Goal: Information Seeking & Learning: Learn about a topic

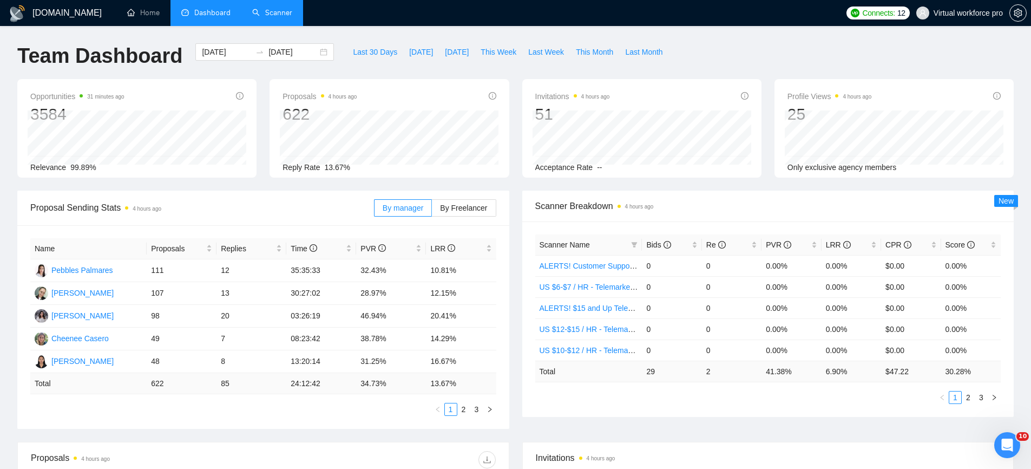
click at [279, 17] on link "Scanner" at bounding box center [272, 12] width 40 height 9
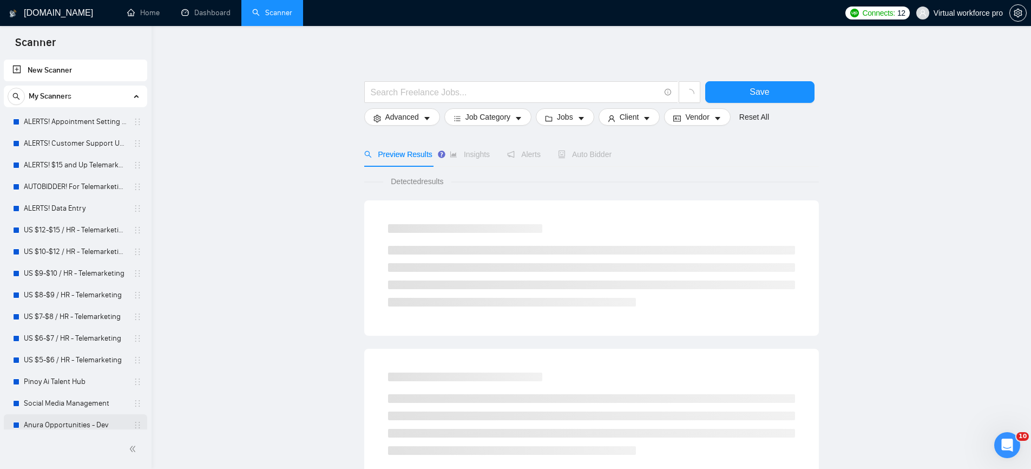
click at [65, 421] on link "Anura Opportunities - Dev" at bounding box center [75, 425] width 103 height 22
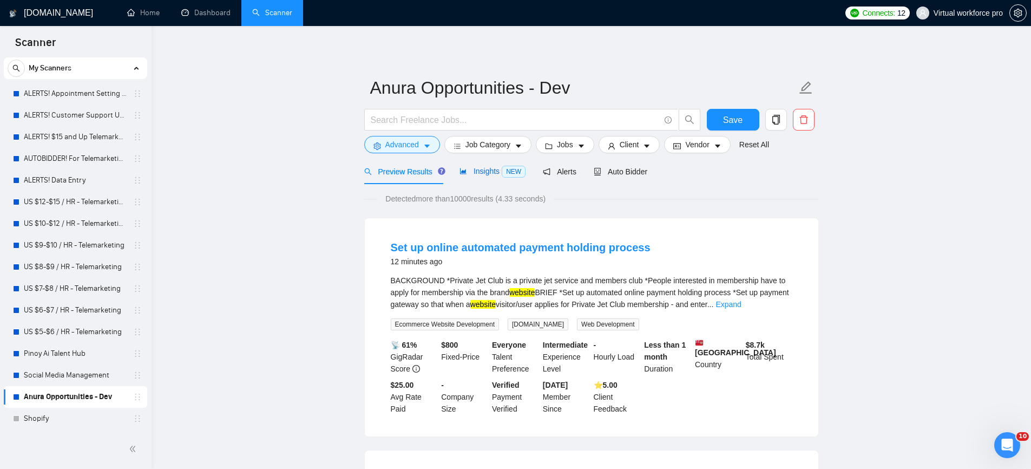
click at [493, 174] on span "Insights NEW" at bounding box center [492, 171] width 66 height 9
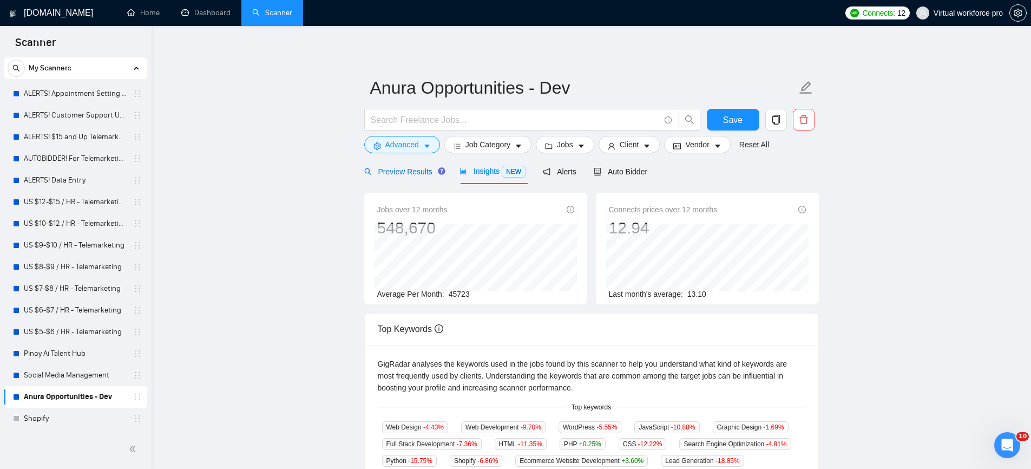
click at [407, 175] on span "Preview Results" at bounding box center [403, 171] width 78 height 9
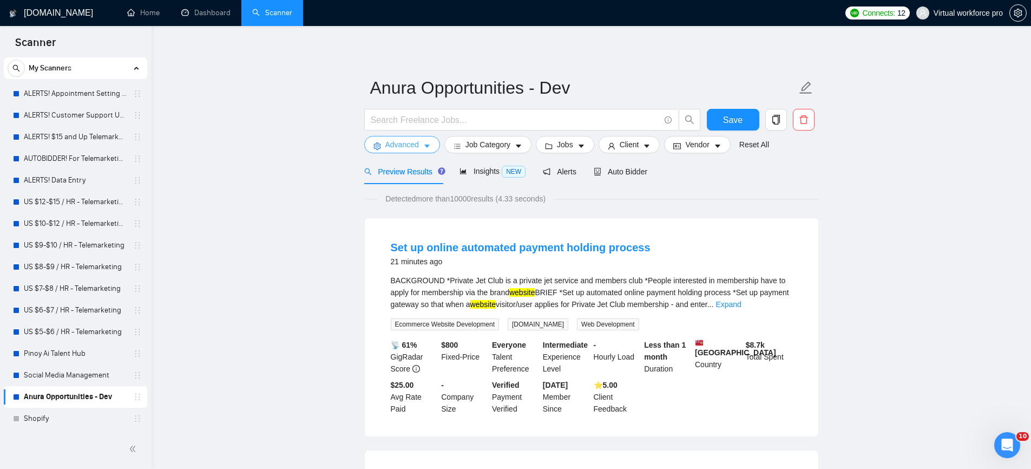
click at [419, 149] on span "Advanced" at bounding box center [402, 145] width 34 height 12
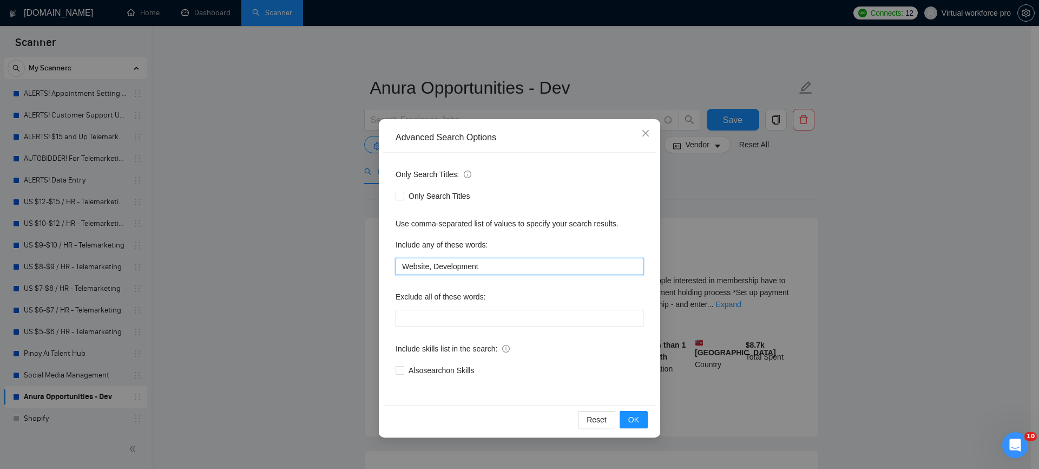
click at [423, 268] on input "Website, Development" at bounding box center [519, 266] width 248 height 17
click at [466, 268] on input "Website, Development" at bounding box center [519, 266] width 248 height 17
click at [640, 421] on button "OK" at bounding box center [633, 419] width 28 height 17
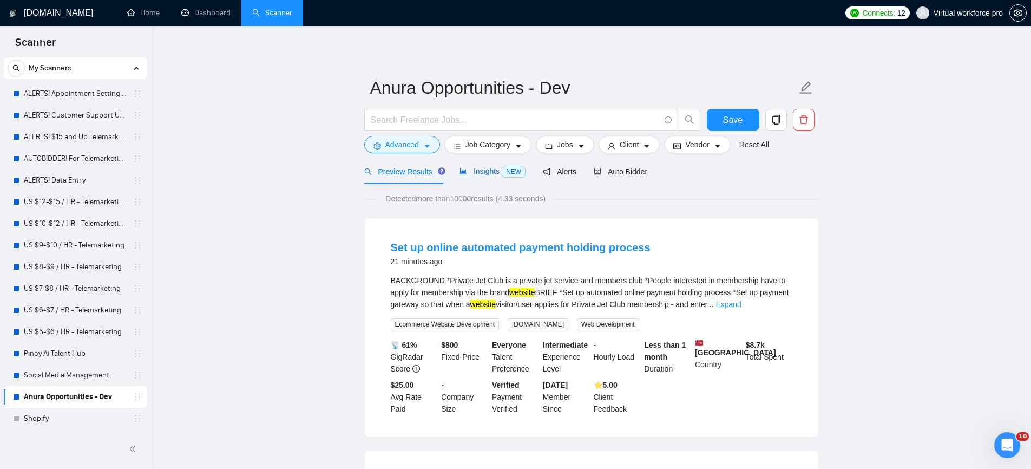
click at [487, 175] on div "Insights NEW" at bounding box center [492, 171] width 66 height 12
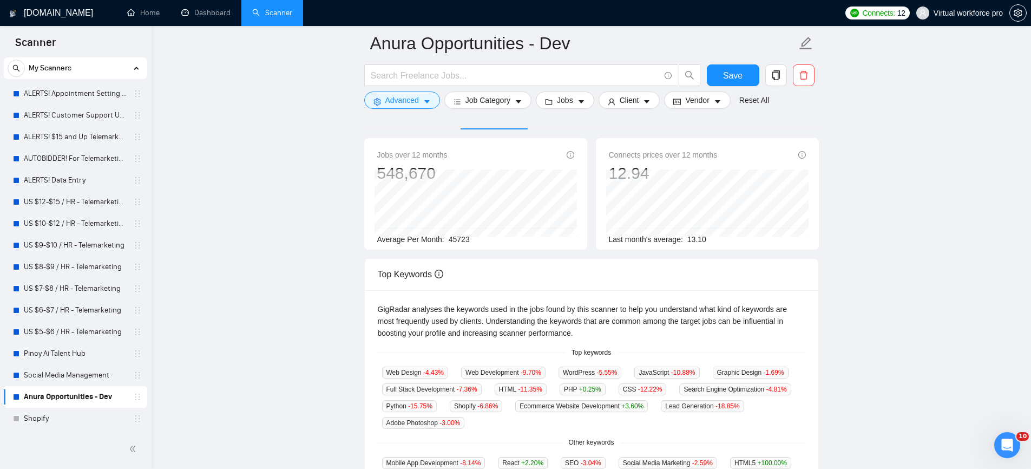
scroll to position [63, 0]
drag, startPoint x: 456, startPoint y: 153, endPoint x: 446, endPoint y: 154, distance: 9.8
click at [447, 154] on div "Jobs over 12 months 548,670" at bounding box center [475, 166] width 197 height 35
click at [347, 197] on main "Anura Opportunities - Dev Save Advanced Job Category Jobs Client Vendor Reset A…" at bounding box center [591, 358] width 845 height 755
drag, startPoint x: 379, startPoint y: 239, endPoint x: 452, endPoint y: 247, distance: 73.5
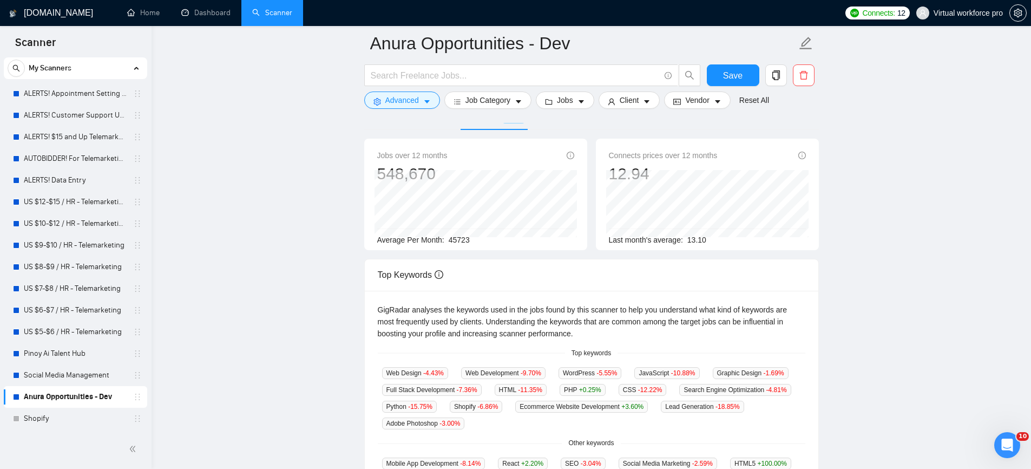
click at [379, 239] on span "Average Per Month:" at bounding box center [410, 239] width 67 height 9
drag, startPoint x: 452, startPoint y: 241, endPoint x: 498, endPoint y: 243, distance: 46.6
click at [499, 240] on div "Average Per Month: 45723" at bounding box center [475, 240] width 197 height 12
drag, startPoint x: 474, startPoint y: 239, endPoint x: 448, endPoint y: 239, distance: 26.0
click at [448, 239] on div "Average Per Month: 45723" at bounding box center [475, 240] width 197 height 12
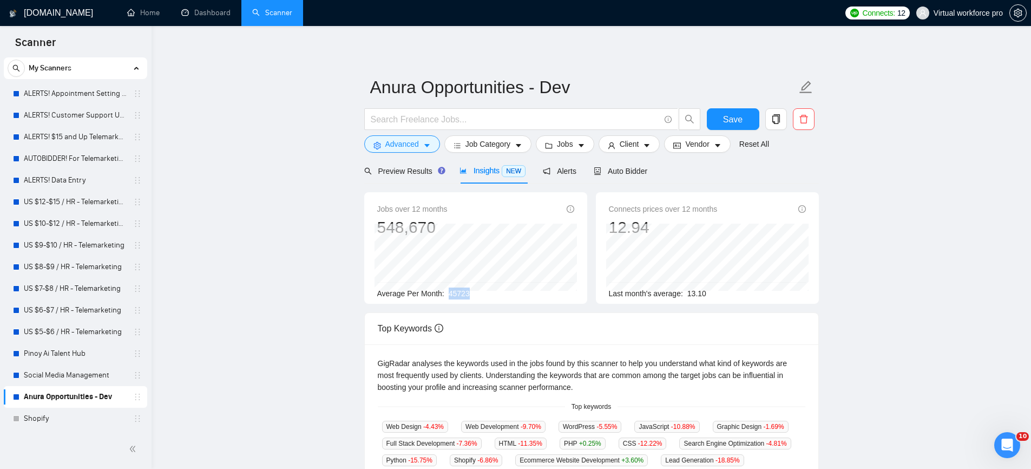
scroll to position [0, 0]
click at [408, 175] on span "Preview Results" at bounding box center [403, 171] width 78 height 9
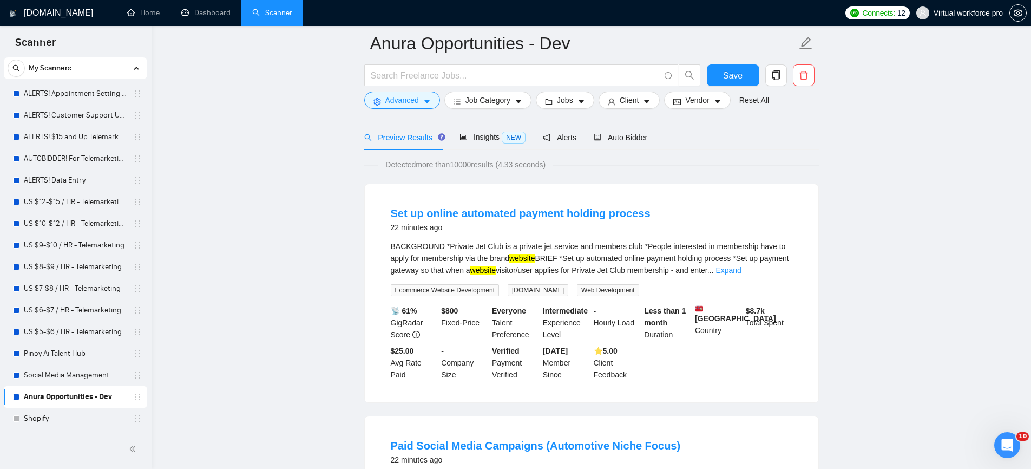
scroll to position [18, 0]
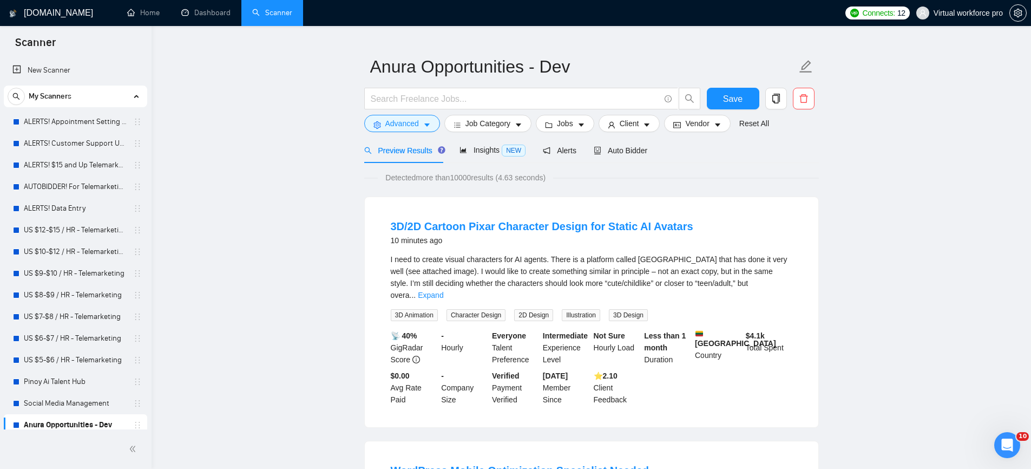
scroll to position [23, 0]
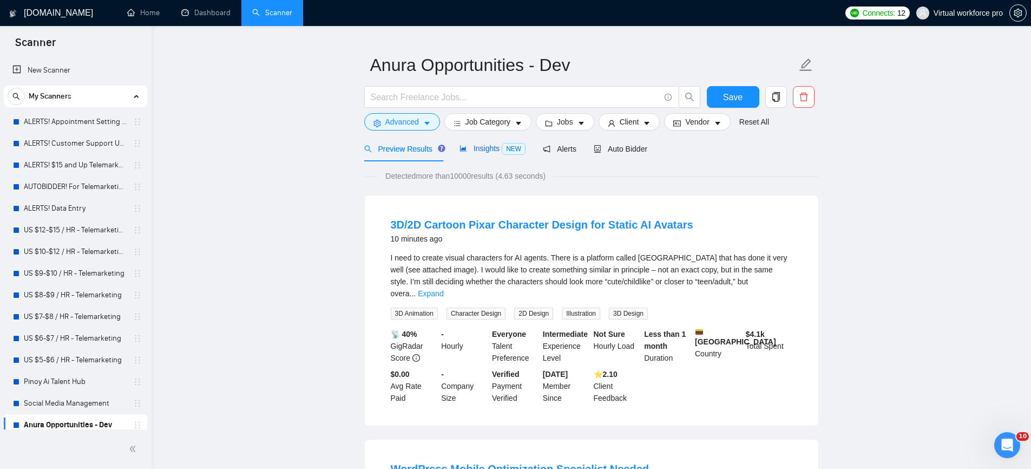
click at [488, 152] on span "Insights NEW" at bounding box center [492, 148] width 66 height 9
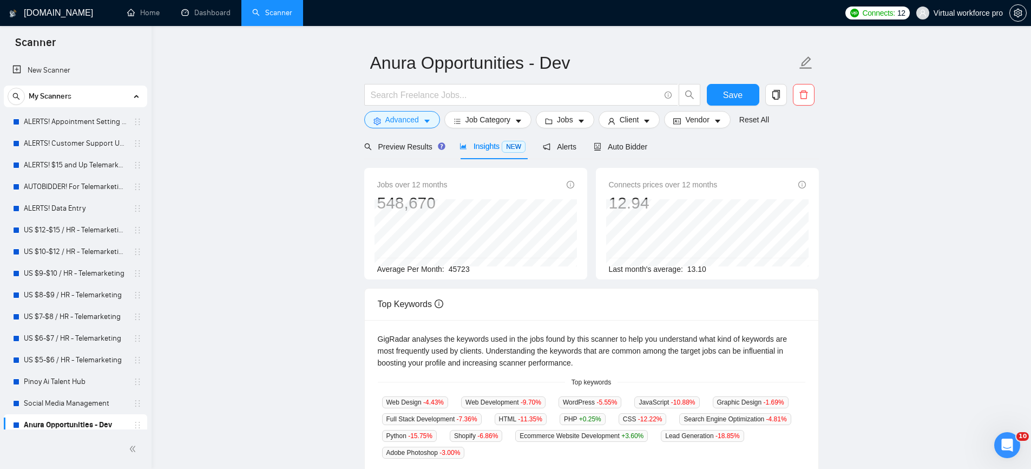
scroll to position [22, 0]
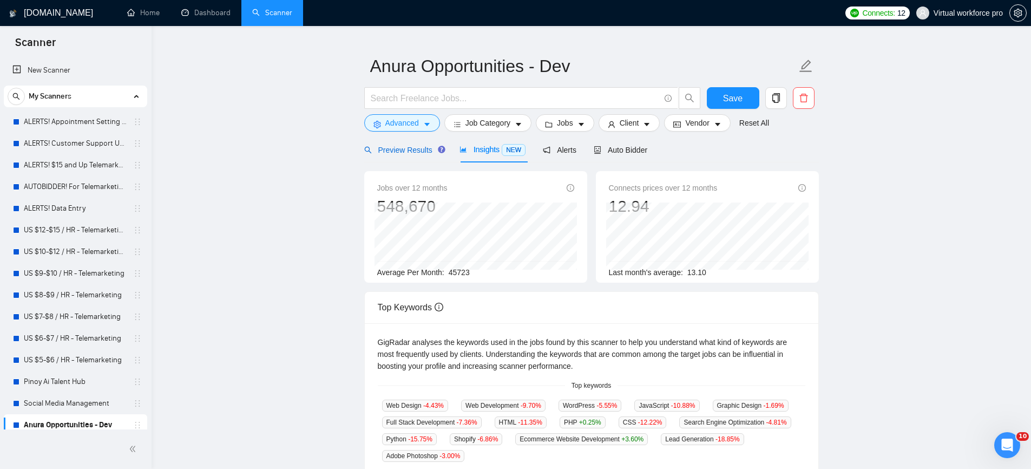
click at [406, 151] on span "Preview Results" at bounding box center [403, 150] width 78 height 9
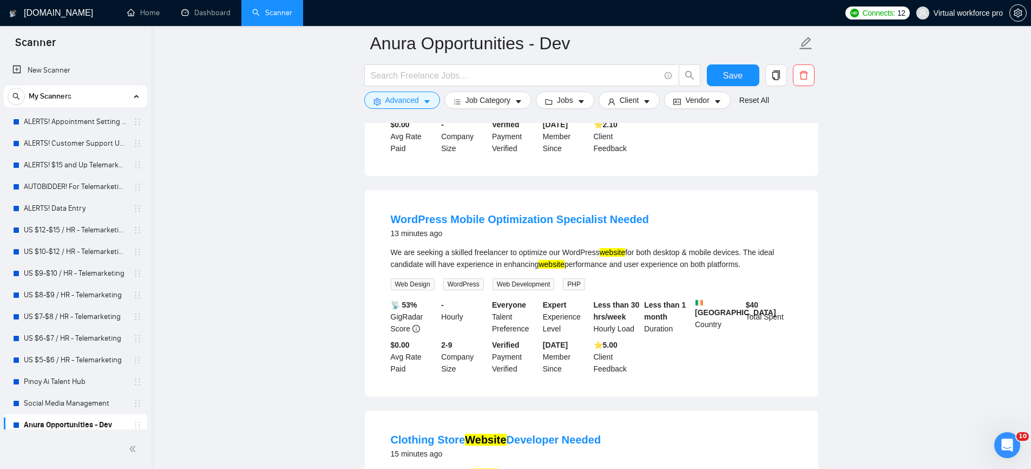
scroll to position [287, 0]
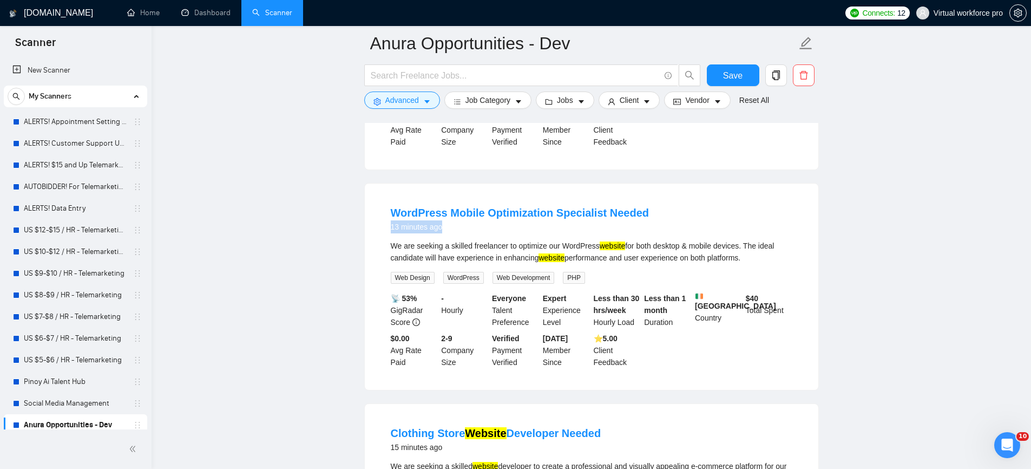
drag, startPoint x: 459, startPoint y: 217, endPoint x: 380, endPoint y: 217, distance: 79.0
click at [380, 217] on li "WordPress Mobile Optimization Specialist Needed 13 minutes ago We are seeking a…" at bounding box center [591, 286] width 427 height 180
drag, startPoint x: 724, startPoint y: 307, endPoint x: 688, endPoint y: 285, distance: 42.8
click at [688, 292] on div "📡 53% GigRadar Score - Hourly Everyone Talent Preference Expert Experience Leve…" at bounding box center [591, 330] width 406 height 76
click at [666, 356] on div "📡 53% GigRadar Score - Hourly Everyone Talent Preference Expert Experience Leve…" at bounding box center [591, 330] width 406 height 76
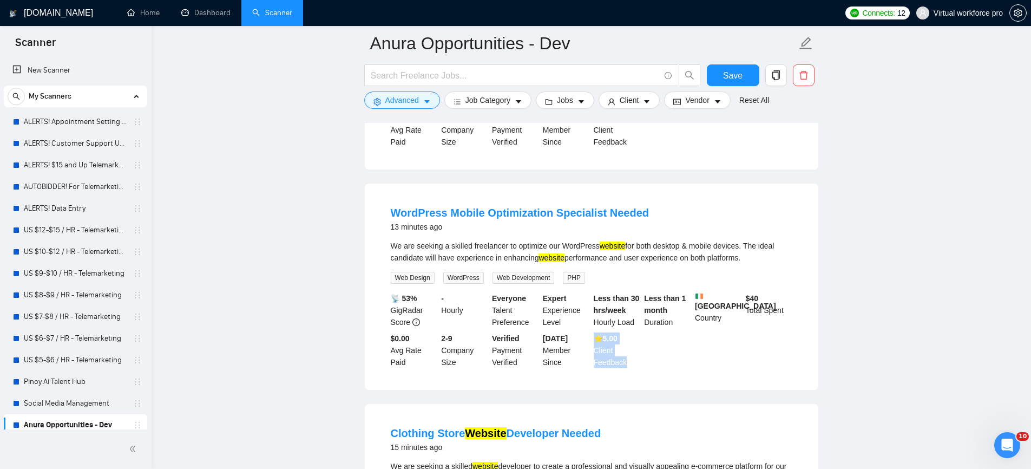
drag, startPoint x: 639, startPoint y: 351, endPoint x: 595, endPoint y: 327, distance: 50.1
click at [595, 332] on div "⭐️ 5.00 Client Feedback" at bounding box center [616, 350] width 51 height 36
drag, startPoint x: 562, startPoint y: 349, endPoint x: 542, endPoint y: 325, distance: 31.5
click at [542, 332] on div "[DATE] Member Since" at bounding box center [565, 350] width 51 height 36
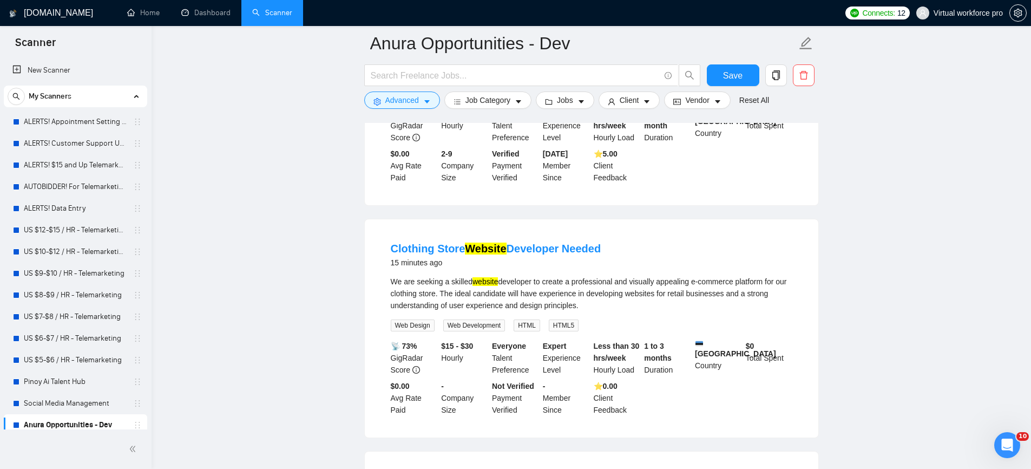
scroll to position [479, 0]
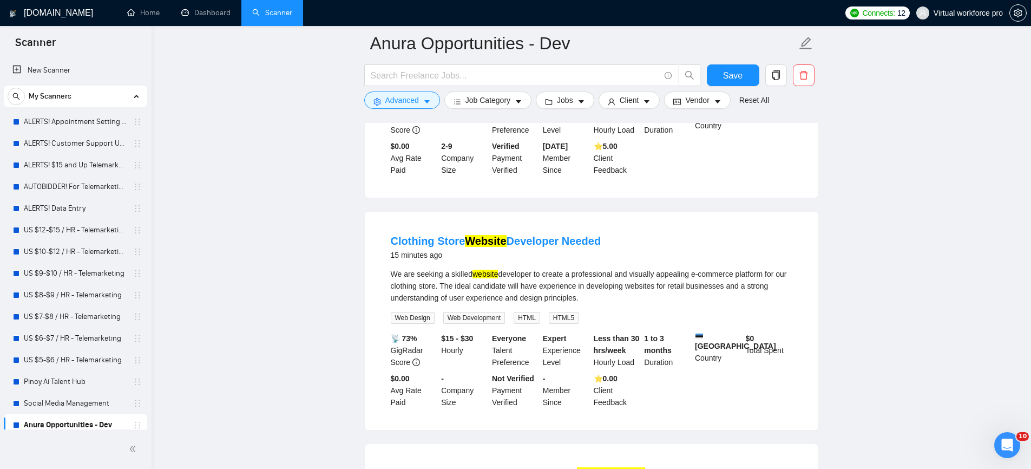
click at [453, 248] on div "15 minutes ago" at bounding box center [496, 254] width 210 height 13
drag, startPoint x: 452, startPoint y: 244, endPoint x: 349, endPoint y: 242, distance: 102.3
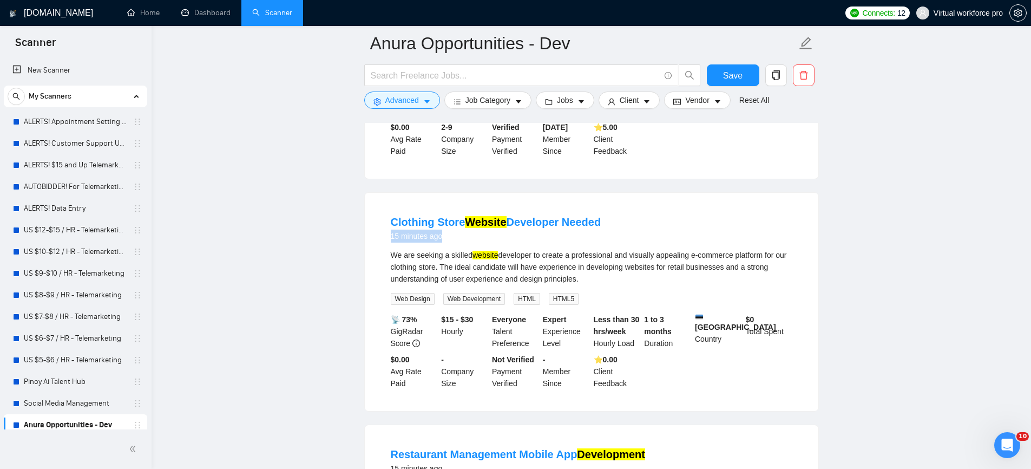
scroll to position [504, 0]
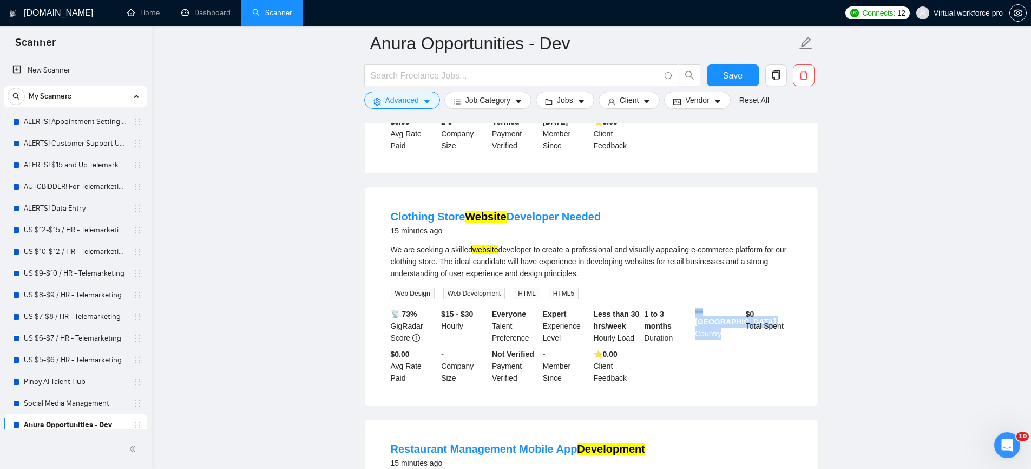
drag, startPoint x: 723, startPoint y: 320, endPoint x: 694, endPoint y: 302, distance: 34.7
click at [694, 308] on div "Estonia Country" at bounding box center [718, 326] width 51 height 36
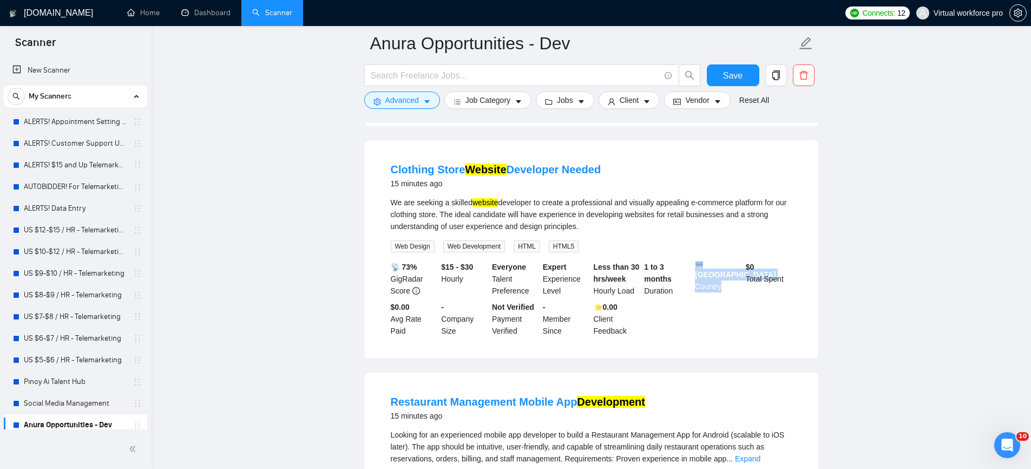
scroll to position [556, 0]
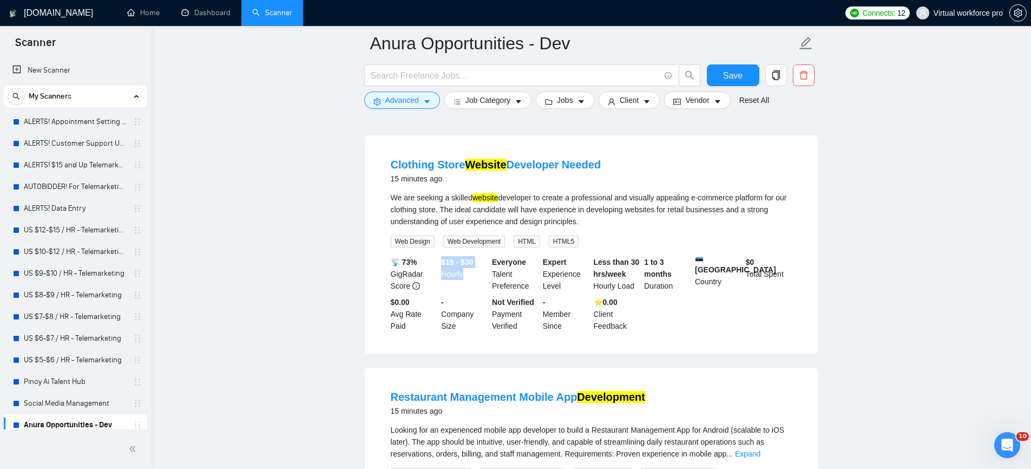
drag, startPoint x: 464, startPoint y: 266, endPoint x: 440, endPoint y: 248, distance: 29.0
click at [440, 256] on div "$15 - $30 Hourly" at bounding box center [464, 274] width 51 height 36
click at [465, 179] on li "Clothing Store Website Developer Needed 15 minutes ago We are seeking a skilled…" at bounding box center [591, 244] width 427 height 192
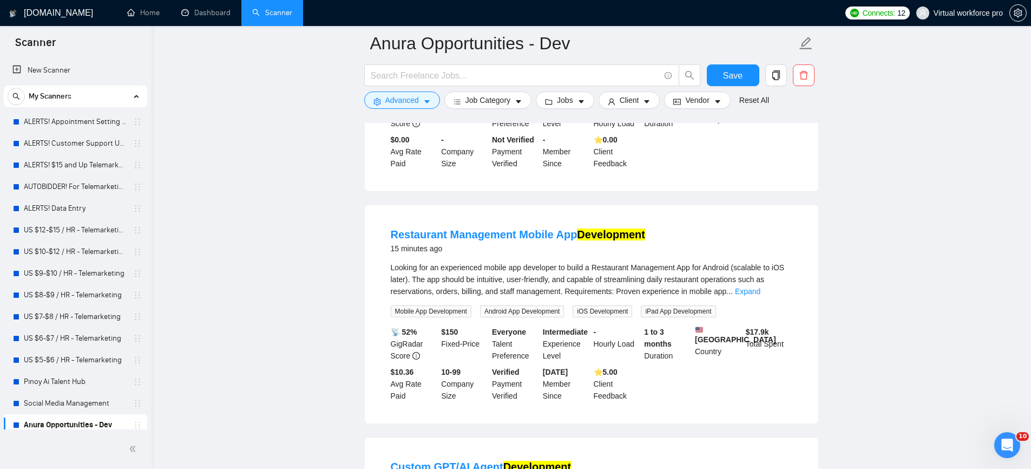
scroll to position [718, 0]
drag, startPoint x: 445, startPoint y: 238, endPoint x: 365, endPoint y: 234, distance: 80.2
click at [365, 234] on div "Restaurant Management Mobile App Development 15 minutes ago Looking for an expe…" at bounding box center [591, 314] width 453 height 218
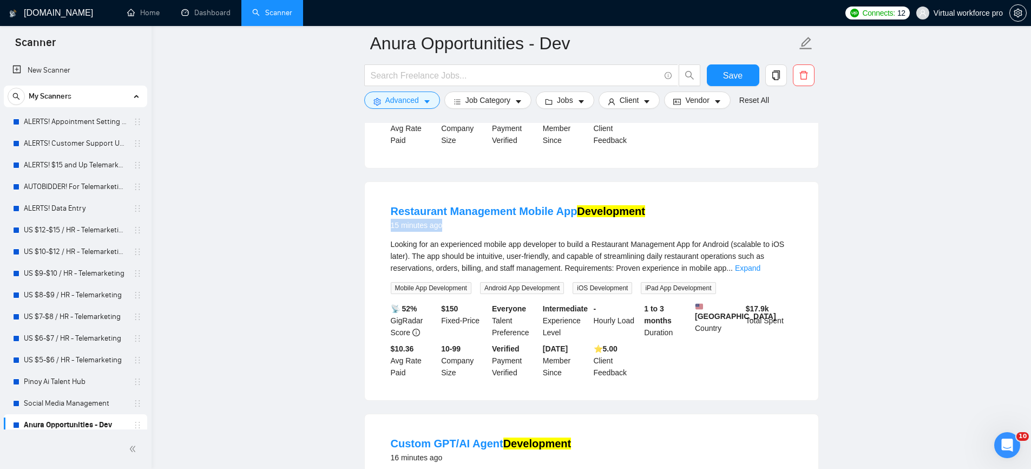
scroll to position [746, 0]
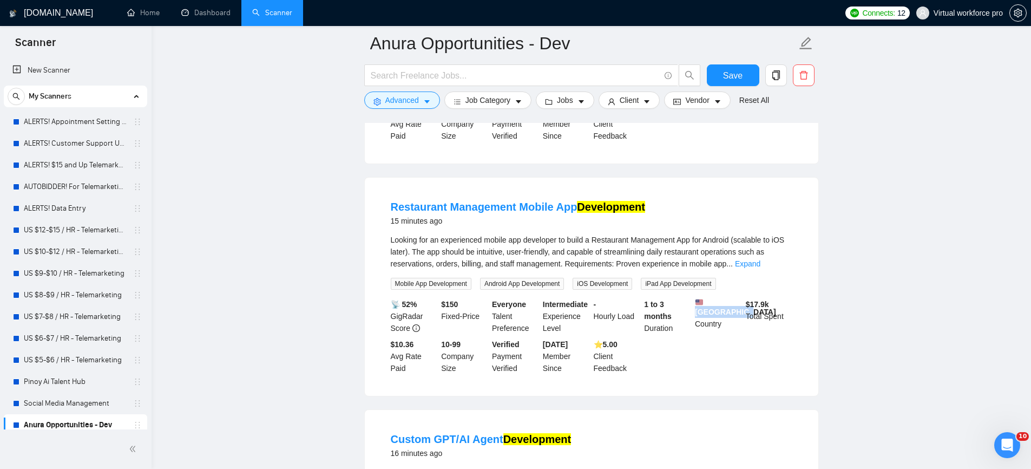
drag, startPoint x: 696, startPoint y: 300, endPoint x: 713, endPoint y: 317, distance: 23.3
click at [715, 316] on div "United States Country" at bounding box center [718, 316] width 51 height 36
click at [470, 299] on div "$ 150 Fixed-Price" at bounding box center [464, 316] width 51 height 36
drag, startPoint x: 479, startPoint y: 304, endPoint x: 441, endPoint y: 292, distance: 39.7
click at [441, 298] on div "$ 150 Fixed-Price" at bounding box center [464, 316] width 51 height 36
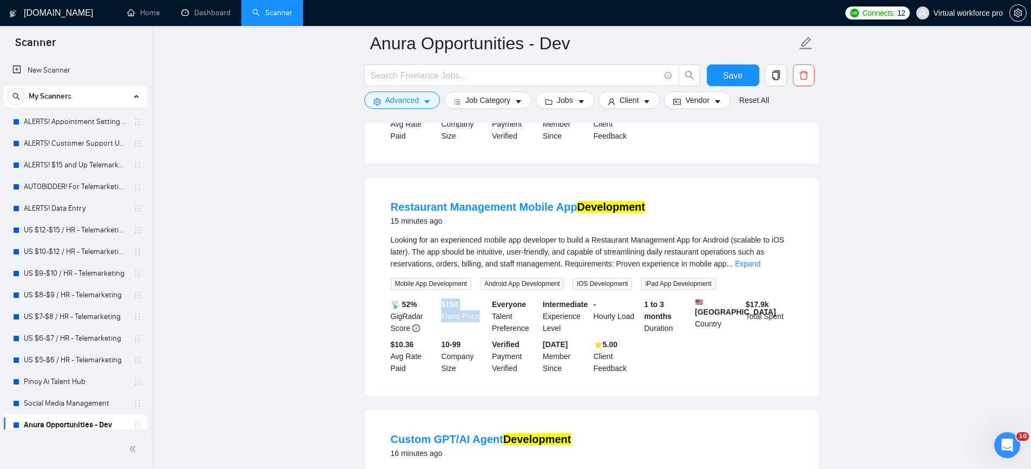
click at [473, 299] on div "$ 150 Fixed-Price" at bounding box center [464, 316] width 51 height 36
drag, startPoint x: 482, startPoint y: 301, endPoint x: 440, endPoint y: 295, distance: 41.5
click at [440, 298] on div "$ 150 Fixed-Price" at bounding box center [464, 316] width 51 height 36
click at [475, 300] on div "$ 150 Fixed-Price" at bounding box center [464, 316] width 51 height 36
drag, startPoint x: 484, startPoint y: 304, endPoint x: 442, endPoint y: 293, distance: 42.9
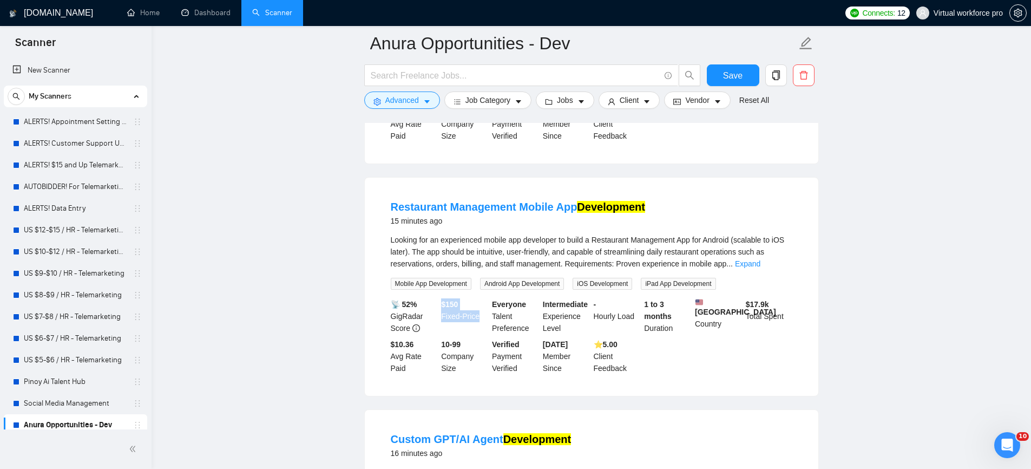
click at [442, 298] on div "$ 150 Fixed-Price" at bounding box center [464, 316] width 51 height 36
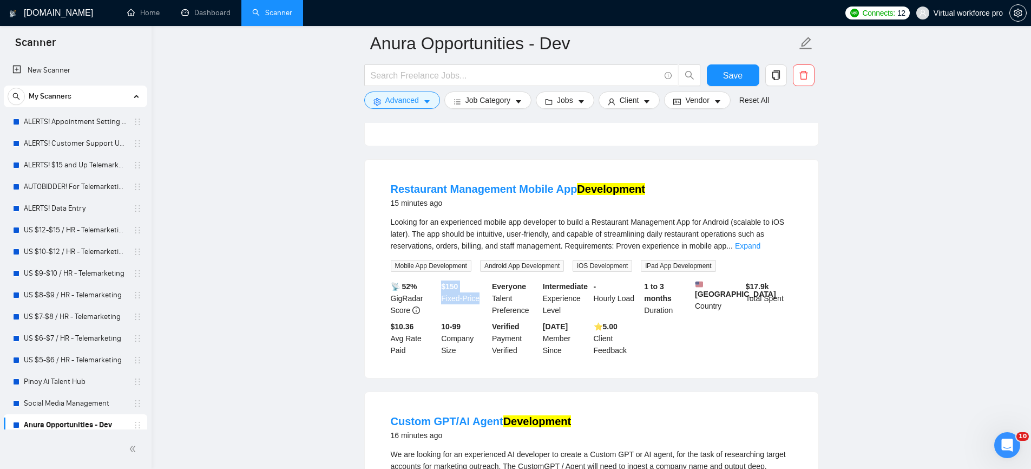
scroll to position [770, 0]
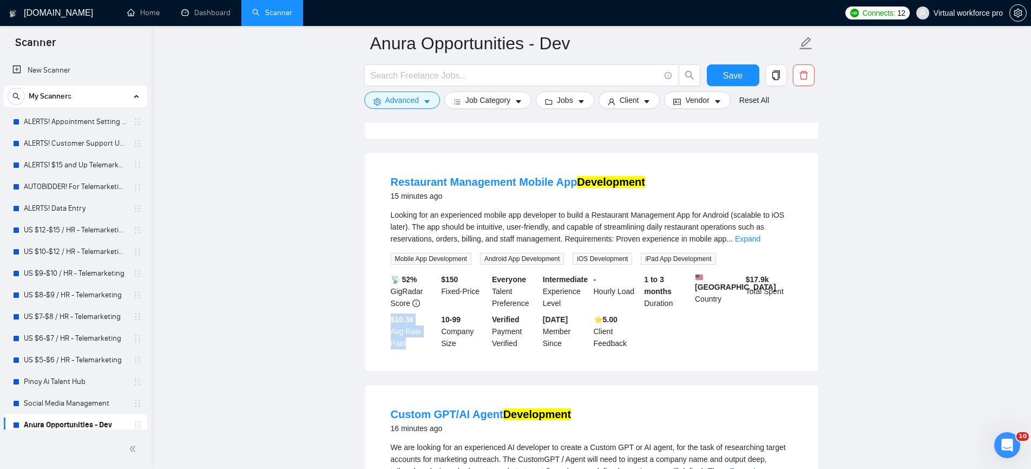
drag, startPoint x: 408, startPoint y: 338, endPoint x: 390, endPoint y: 317, distance: 28.4
click at [390, 317] on div "$10.36 Avg Rate Paid" at bounding box center [413, 331] width 51 height 36
click at [564, 338] on div "[DATE] Member Since" at bounding box center [565, 331] width 51 height 36
drag, startPoint x: 565, startPoint y: 338, endPoint x: 542, endPoint y: 317, distance: 31.0
click at [542, 317] on div "[DATE] Member Since" at bounding box center [565, 331] width 51 height 36
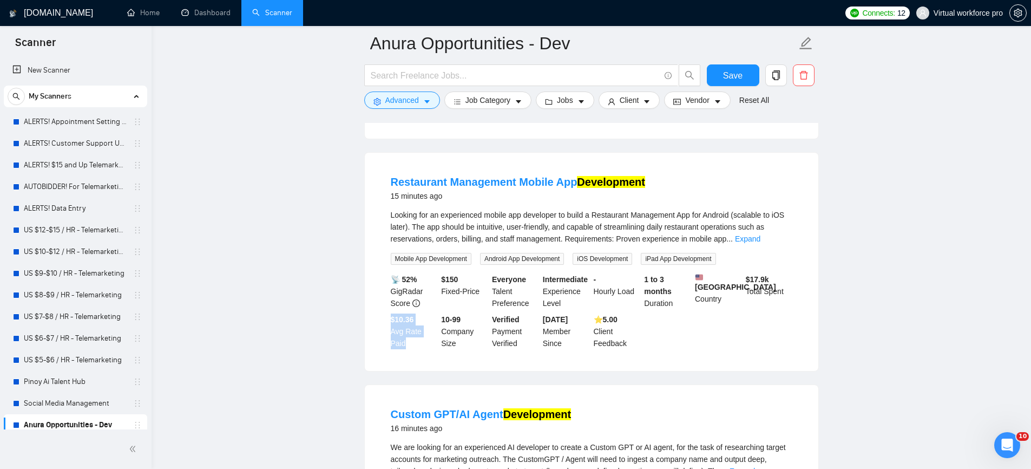
drag, startPoint x: 408, startPoint y: 335, endPoint x: 380, endPoint y: 312, distance: 35.7
click at [380, 312] on li "Restaurant Management Mobile App Development 15 minutes ago Looking for an expe…" at bounding box center [591, 262] width 427 height 192
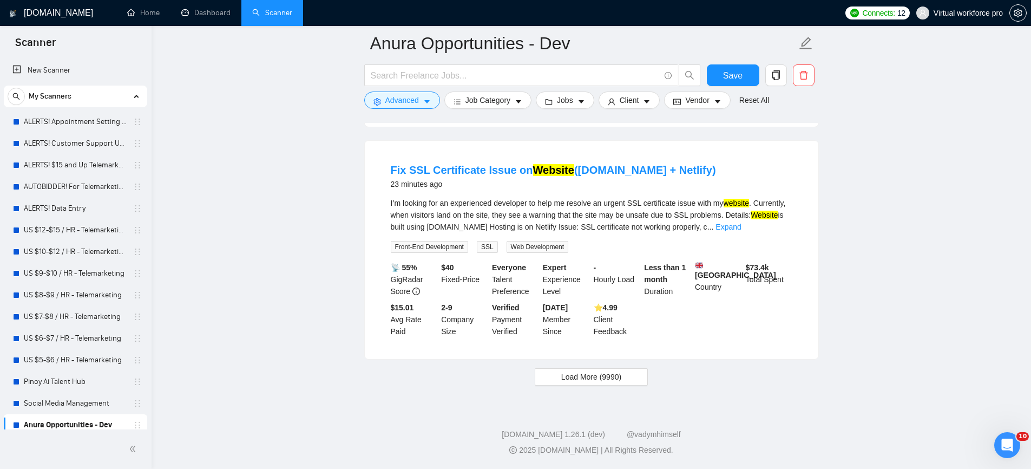
scroll to position [2220, 0]
click at [575, 382] on span "Load More (9990)" at bounding box center [591, 377] width 60 height 12
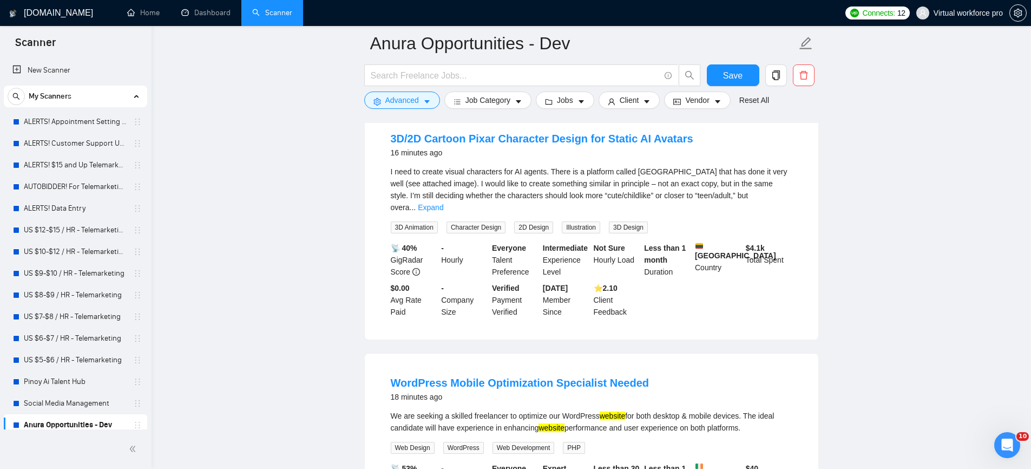
scroll to position [0, 0]
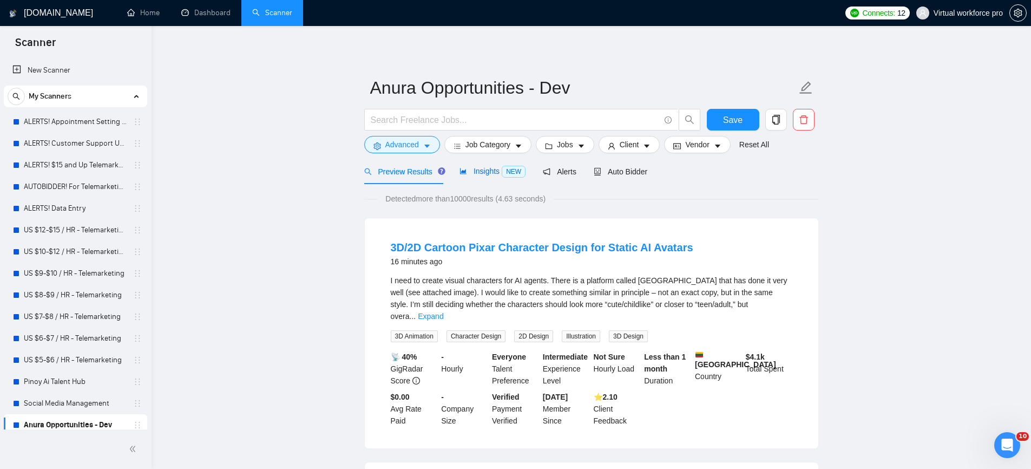
click at [484, 167] on span "Insights NEW" at bounding box center [492, 171] width 66 height 9
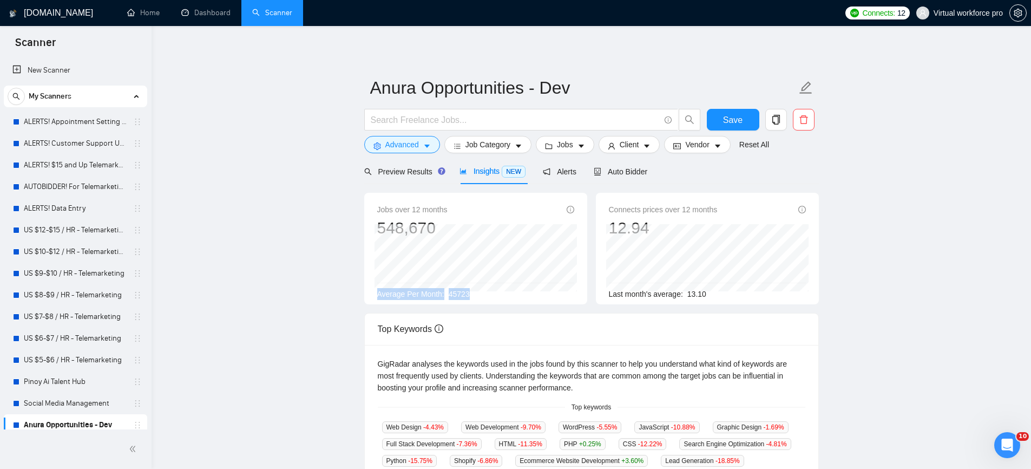
drag, startPoint x: 478, startPoint y: 293, endPoint x: 367, endPoint y: 290, distance: 111.0
click at [367, 290] on div "Jobs over 12 months 548,670 Average Per Month: 45723" at bounding box center [475, 248] width 223 height 111
click at [405, 176] on div "Preview Results" at bounding box center [403, 172] width 78 height 12
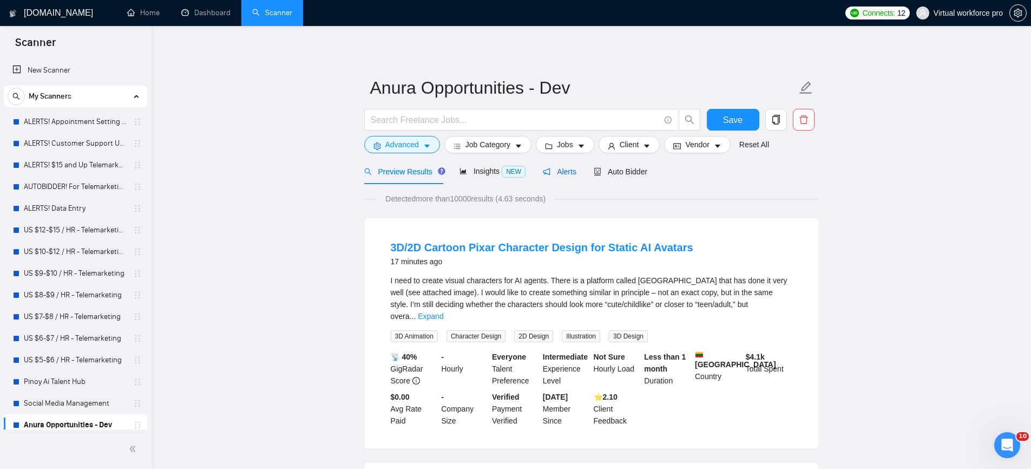
click at [557, 174] on span "Alerts" at bounding box center [560, 171] width 34 height 9
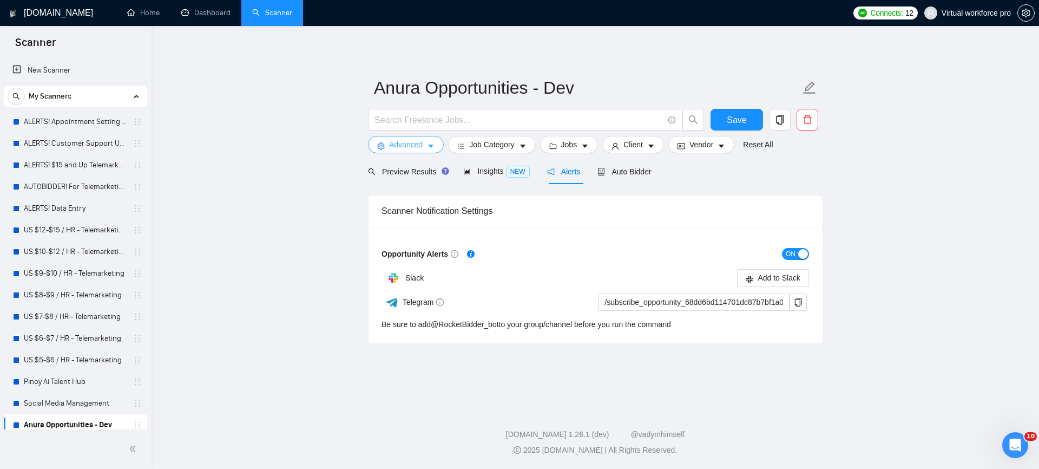
click at [403, 146] on span "Advanced" at bounding box center [406, 145] width 34 height 12
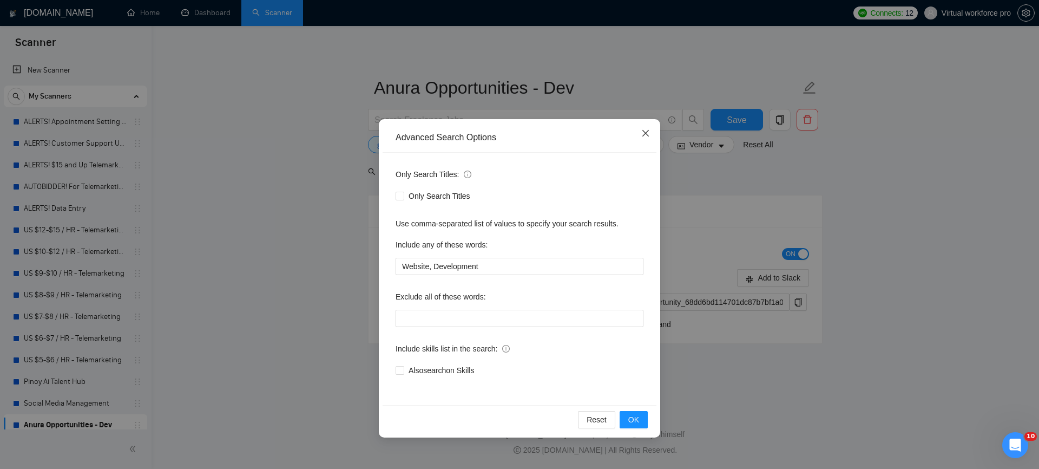
click at [643, 134] on icon "close" at bounding box center [645, 133] width 9 height 9
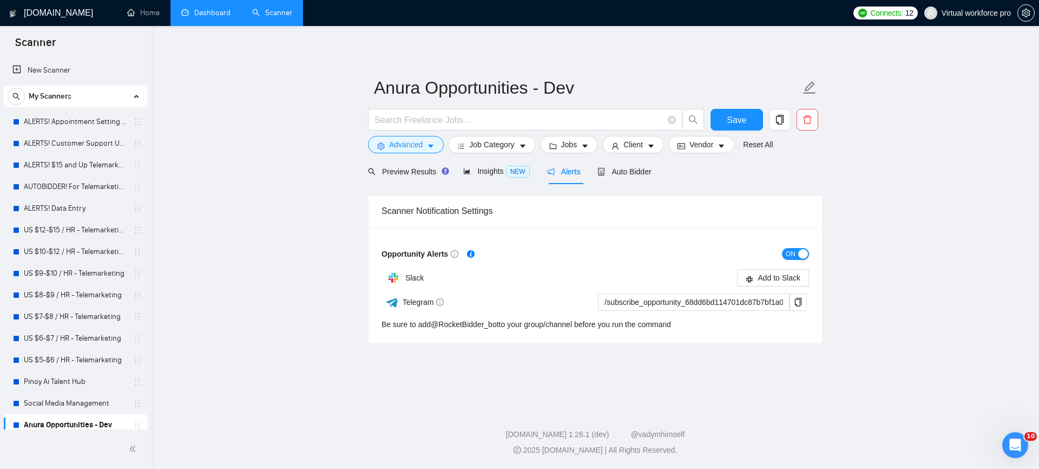
drag, startPoint x: 213, startPoint y: 18, endPoint x: 218, endPoint y: 25, distance: 8.5
click at [213, 17] on link "Dashboard" at bounding box center [205, 12] width 49 height 9
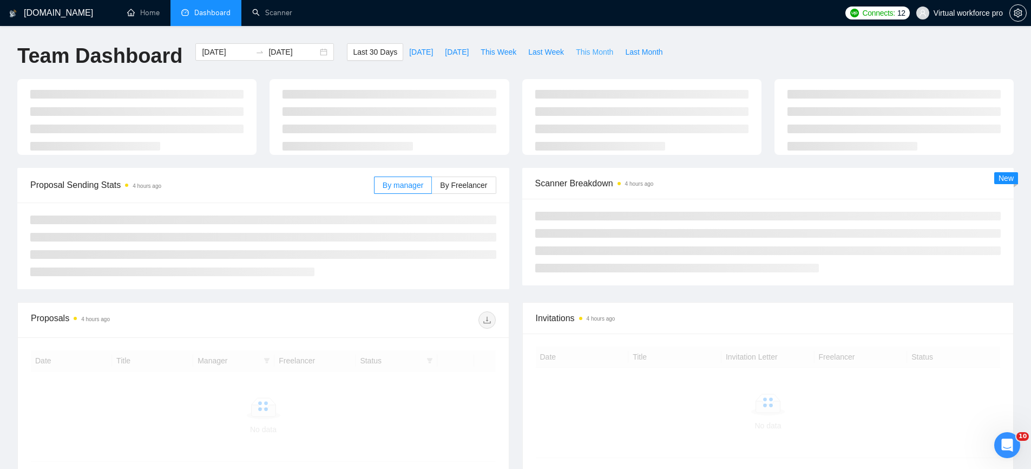
click at [593, 50] on span "This Month" at bounding box center [594, 52] width 37 height 12
type input "[DATE]"
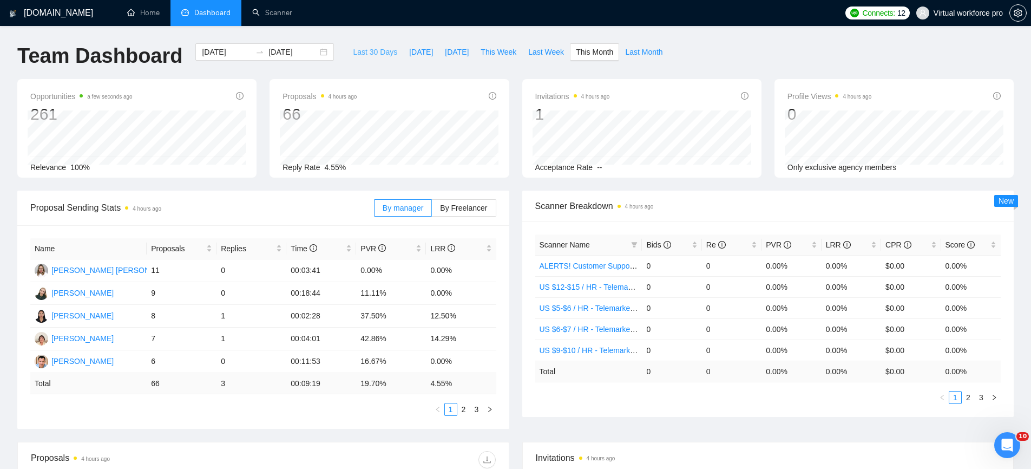
click at [368, 52] on span "Last 30 Days" at bounding box center [375, 52] width 44 height 12
type input "[DATE]"
drag, startPoint x: 348, startPoint y: 167, endPoint x: 325, endPoint y: 166, distance: 22.7
click at [325, 166] on div "Reply Rate 13.60%" at bounding box center [388, 167] width 213 height 12
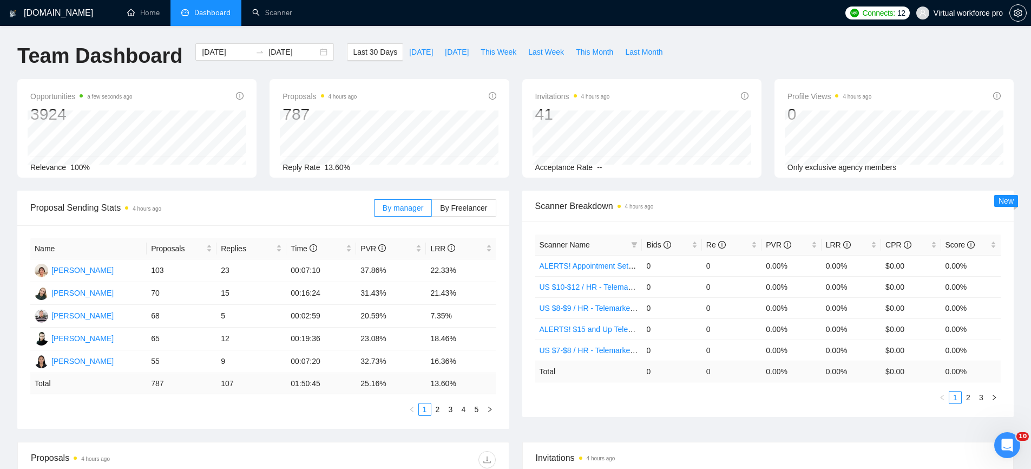
click at [338, 182] on div "Opportunities a few seconds ago 3924 Relevance 100% Proposals 4 hours ago 787 […" at bounding box center [515, 134] width 1009 height 111
drag, startPoint x: 347, startPoint y: 168, endPoint x: 324, endPoint y: 168, distance: 23.8
click at [324, 168] on div "Reply Rate 13.60%" at bounding box center [388, 167] width 213 height 12
click at [262, 14] on link "Scanner" at bounding box center [272, 12] width 40 height 9
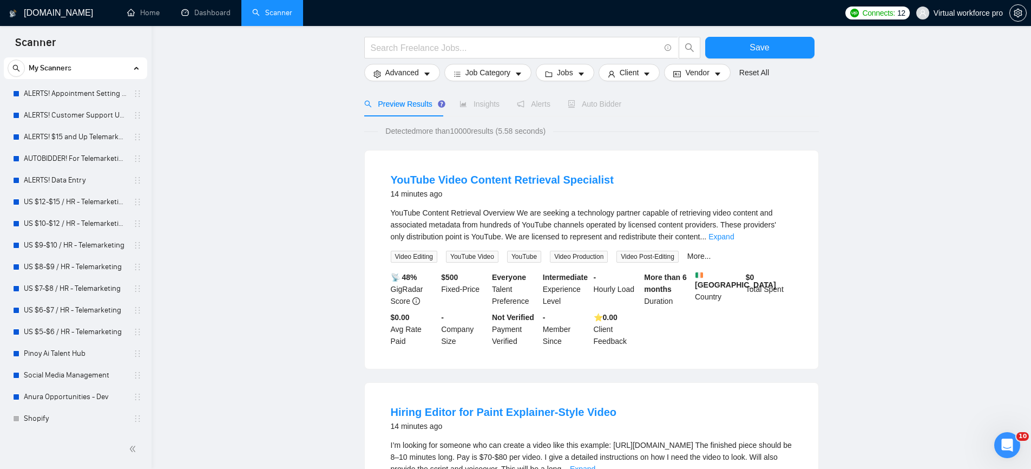
scroll to position [215, 0]
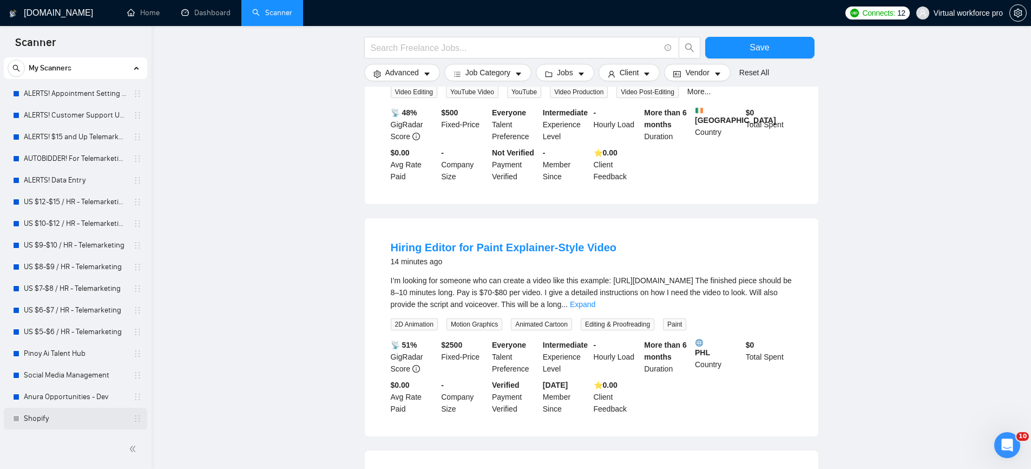
click at [44, 416] on link "Shopify" at bounding box center [75, 418] width 103 height 22
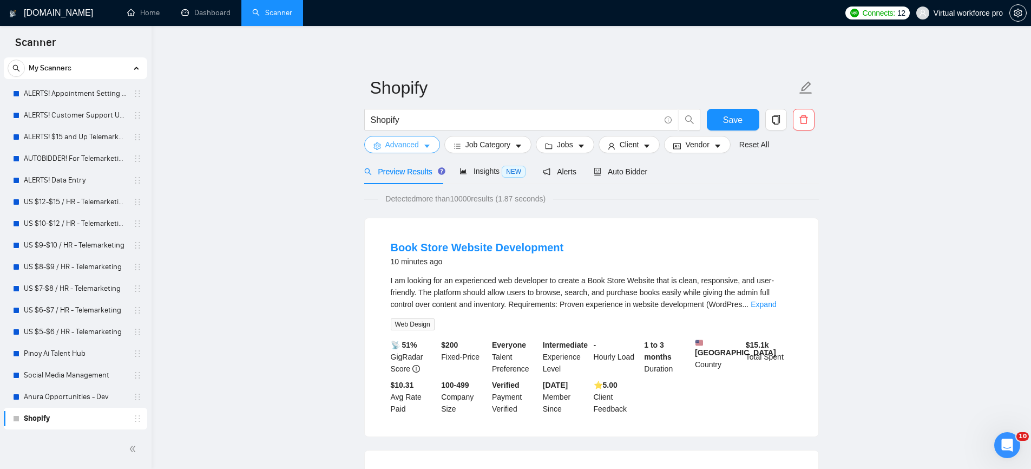
click at [410, 153] on button "Advanced" at bounding box center [402, 144] width 76 height 17
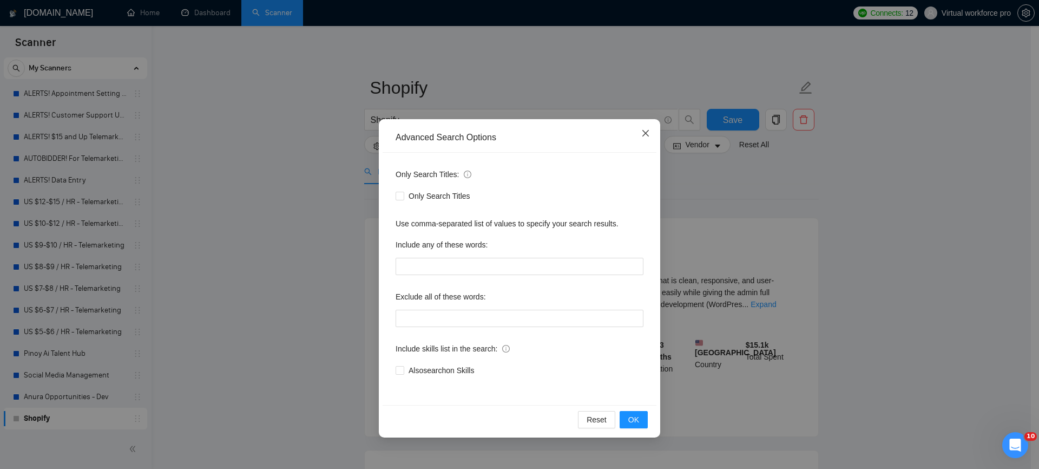
click at [644, 133] on icon "close" at bounding box center [645, 133] width 9 height 9
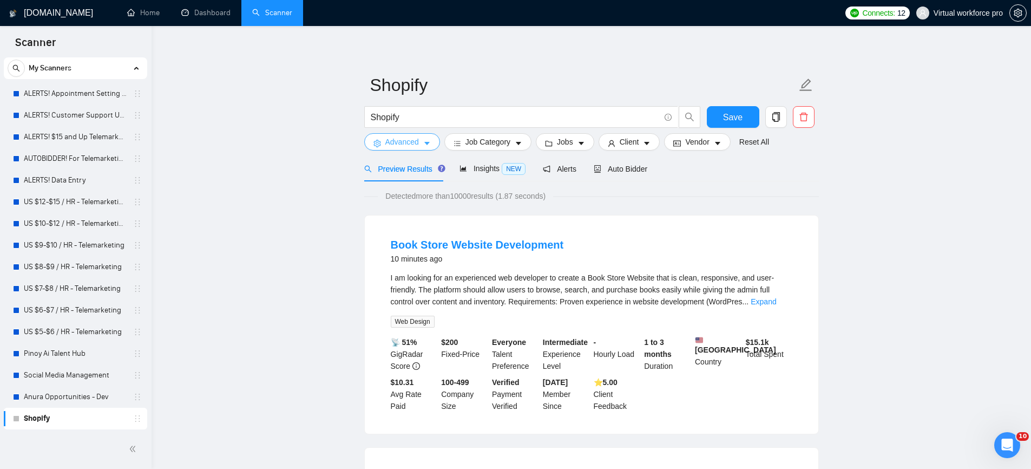
scroll to position [4, 0]
click at [68, 391] on link "Anura Opportunities - Dev" at bounding box center [75, 397] width 103 height 22
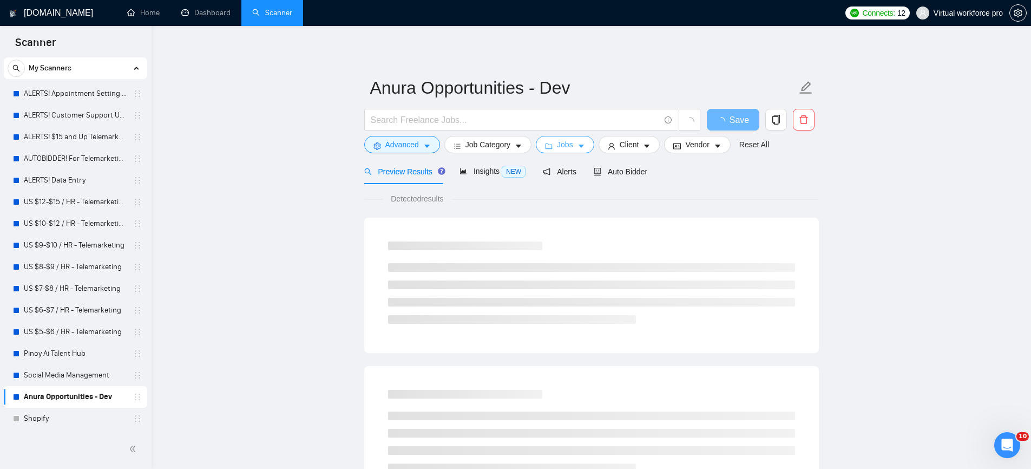
click at [571, 137] on button "Jobs" at bounding box center [565, 144] width 58 height 17
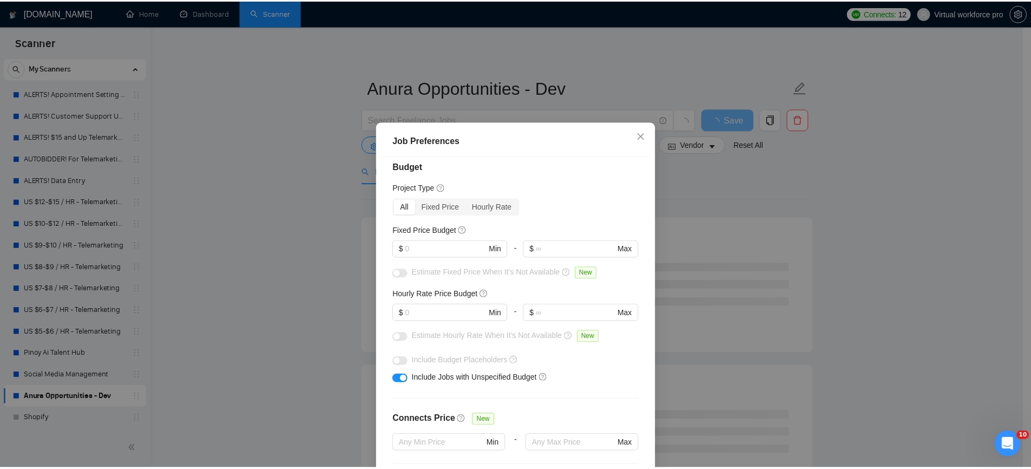
scroll to position [6, 0]
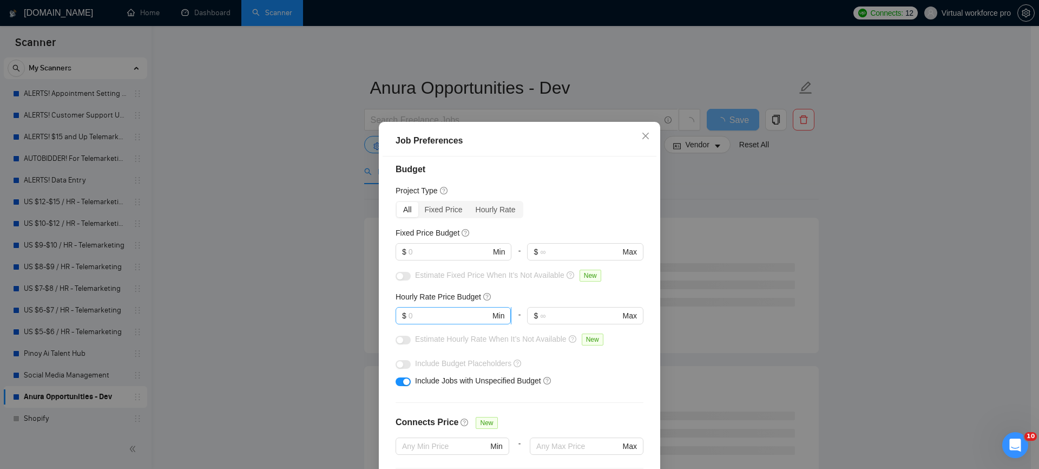
click at [478, 317] on input "text" at bounding box center [449, 315] width 82 height 12
click at [499, 210] on div "Hourly Rate" at bounding box center [495, 209] width 53 height 15
click at [469, 202] on input "Hourly Rate" at bounding box center [469, 202] width 0 height 0
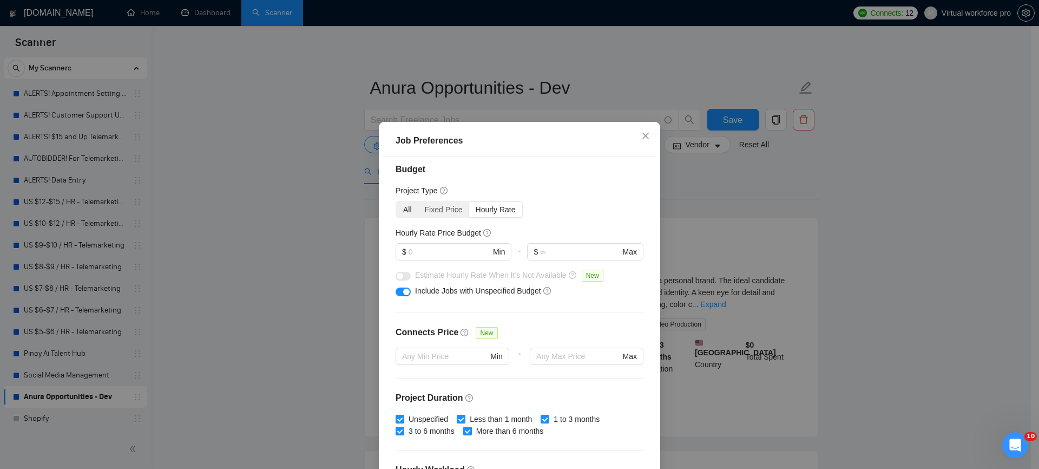
click at [411, 209] on div "All" at bounding box center [408, 209] width 22 height 15
click at [397, 202] on input "All" at bounding box center [397, 202] width 0 height 0
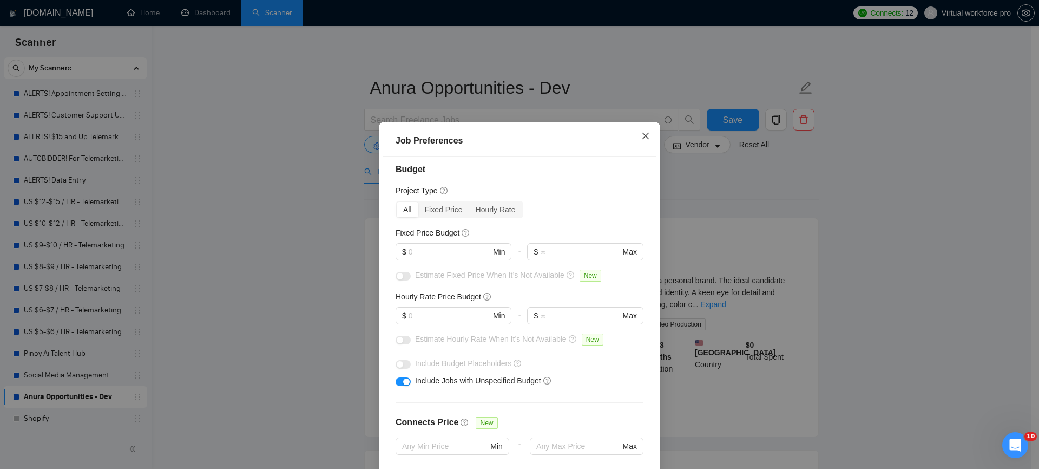
click at [643, 139] on icon "close" at bounding box center [645, 135] width 9 height 9
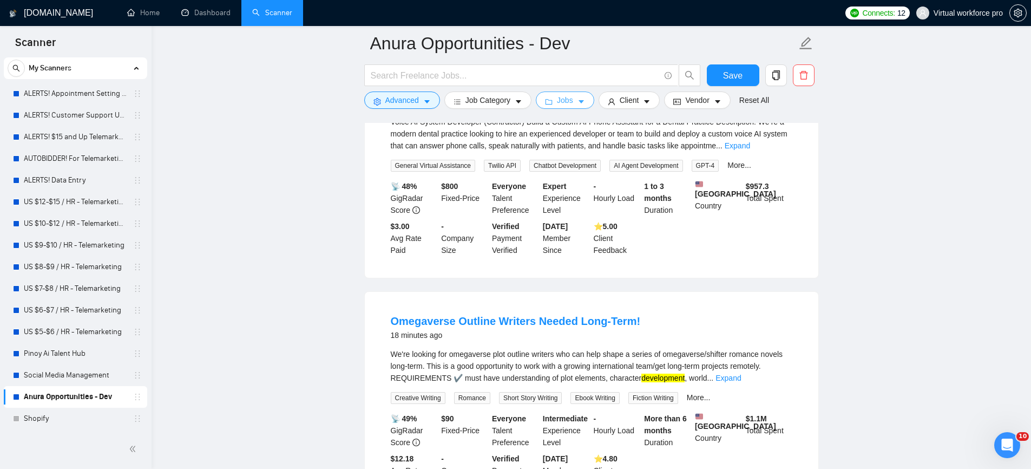
scroll to position [2048, 0]
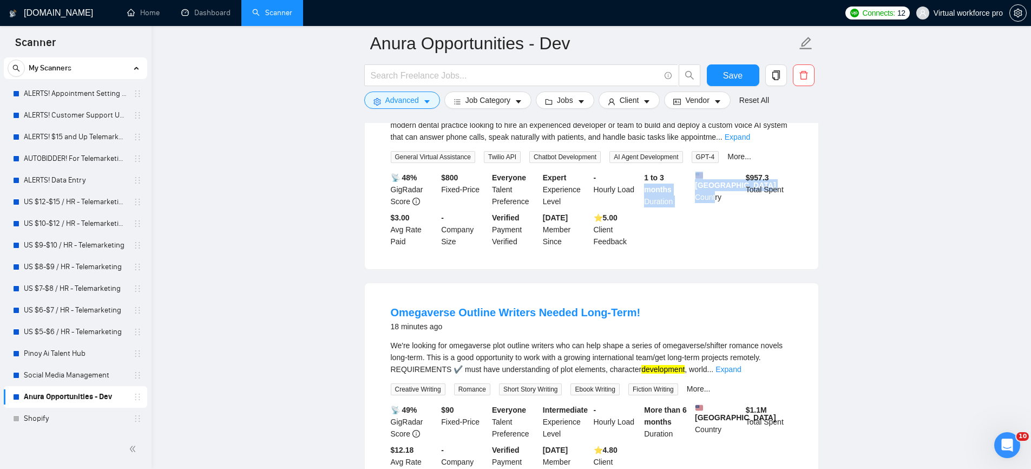
drag, startPoint x: 714, startPoint y: 244, endPoint x: 692, endPoint y: 219, distance: 33.4
click at [693, 207] on div "United States Country" at bounding box center [718, 190] width 51 height 36
click at [726, 207] on div "United States Country" at bounding box center [718, 190] width 51 height 36
drag, startPoint x: 727, startPoint y: 249, endPoint x: 690, endPoint y: 215, distance: 50.2
click at [690, 215] on div "📡 48% GigRadar Score $ 800 Fixed-Price Everyone Talent Preference Expert Experi…" at bounding box center [591, 210] width 406 height 76
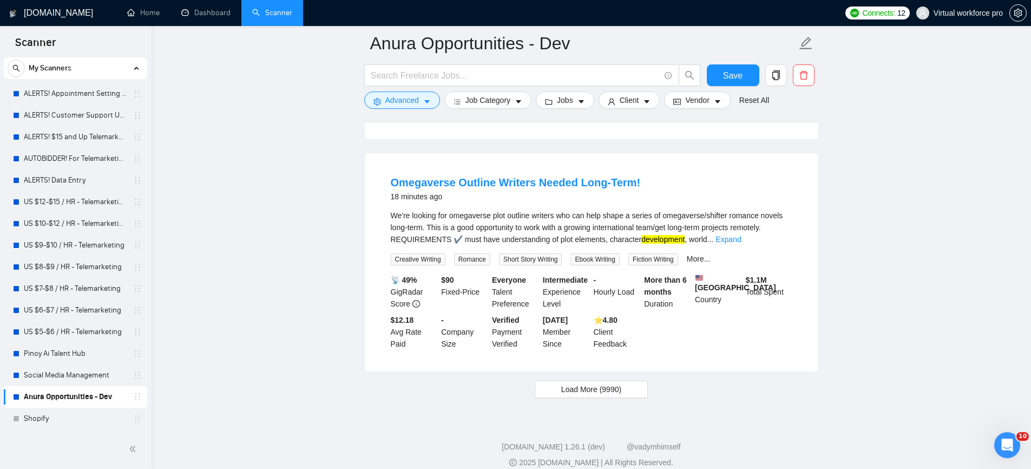
scroll to position [2180, 0]
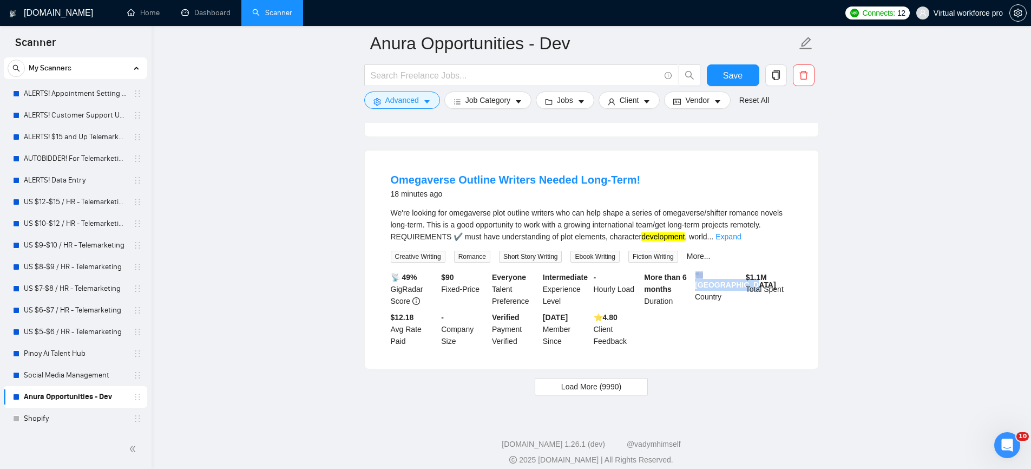
drag, startPoint x: 725, startPoint y: 348, endPoint x: 694, endPoint y: 320, distance: 42.1
click at [694, 307] on div "United States Country" at bounding box center [718, 289] width 51 height 36
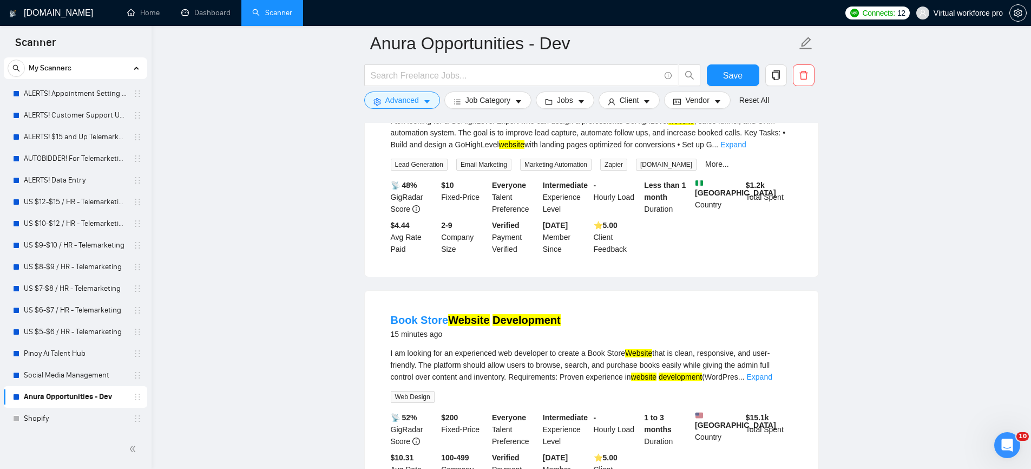
scroll to position [1343, 0]
click at [688, 306] on div "Book Store Website Development 15 minutes ago I am looking for an experienced w…" at bounding box center [591, 400] width 453 height 218
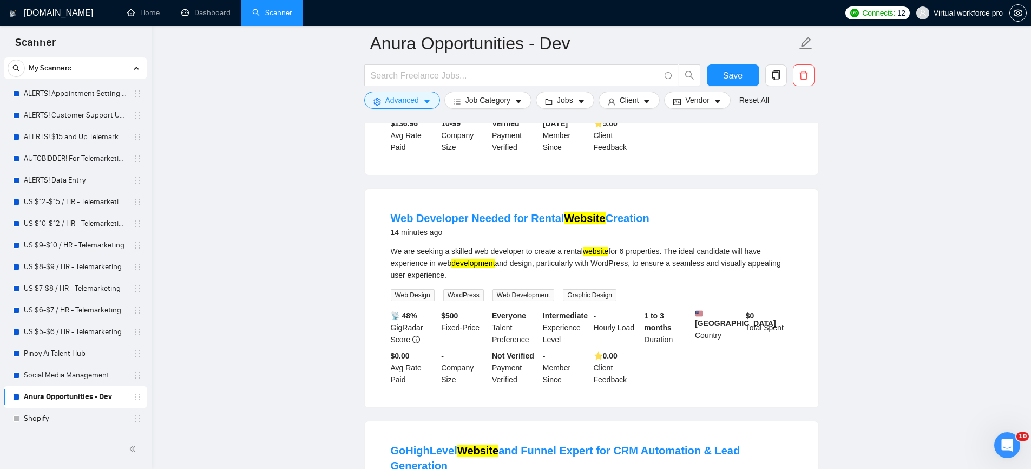
scroll to position [939, 0]
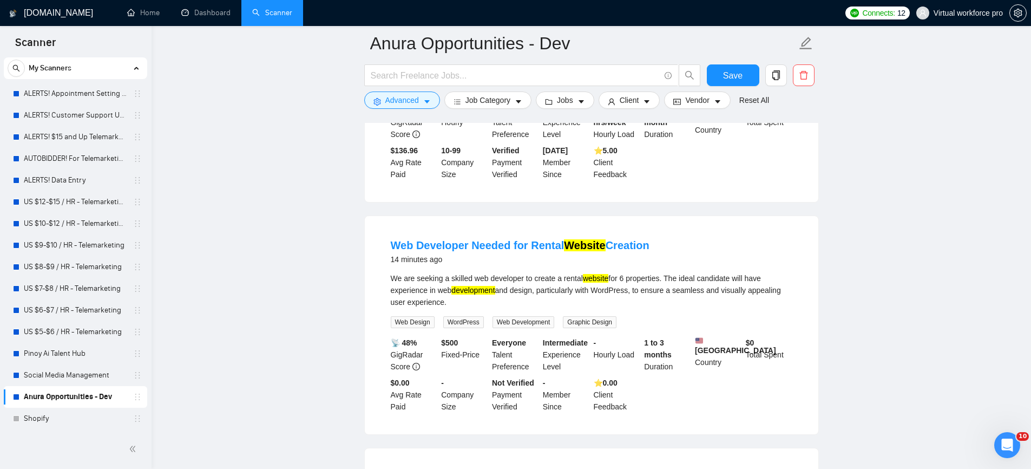
click at [650, 296] on div "We are seeking a skilled web developer to create a rental website for 6 propert…" at bounding box center [591, 290] width 401 height 36
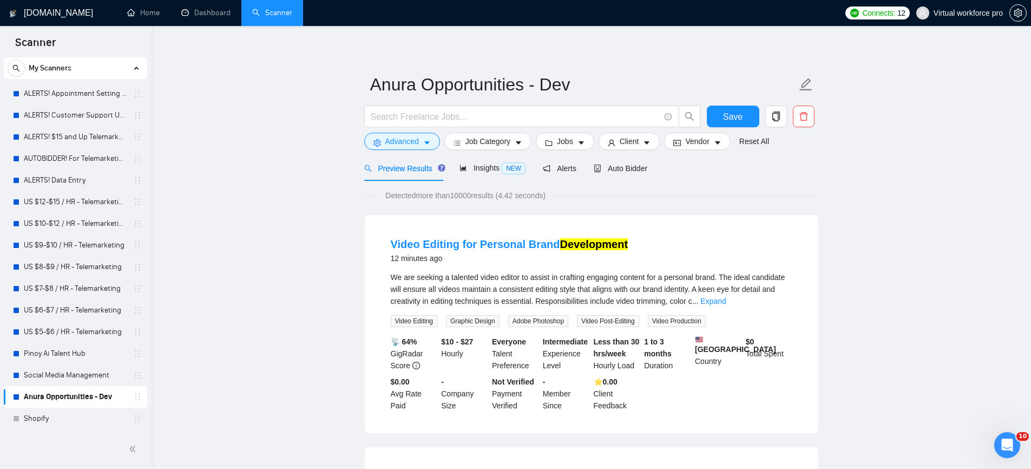
scroll to position [0, 0]
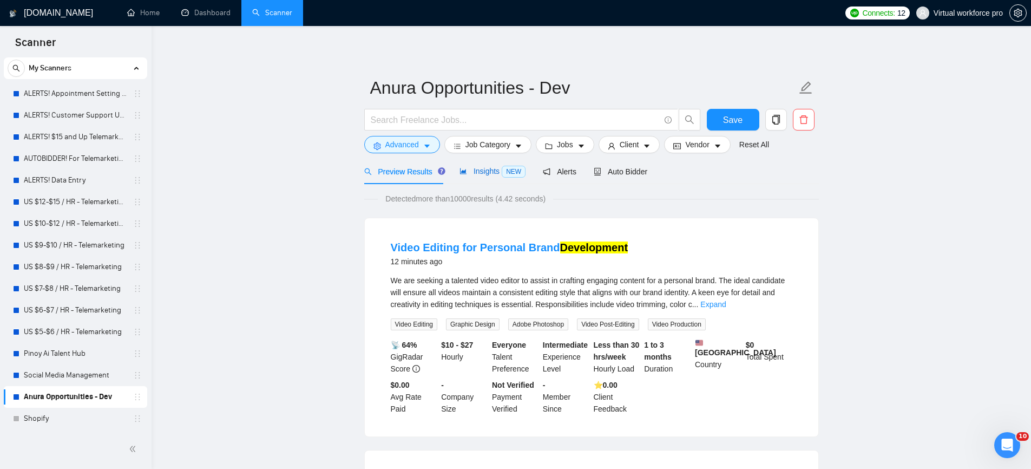
click at [466, 174] on icon "area-chart" at bounding box center [463, 171] width 6 height 6
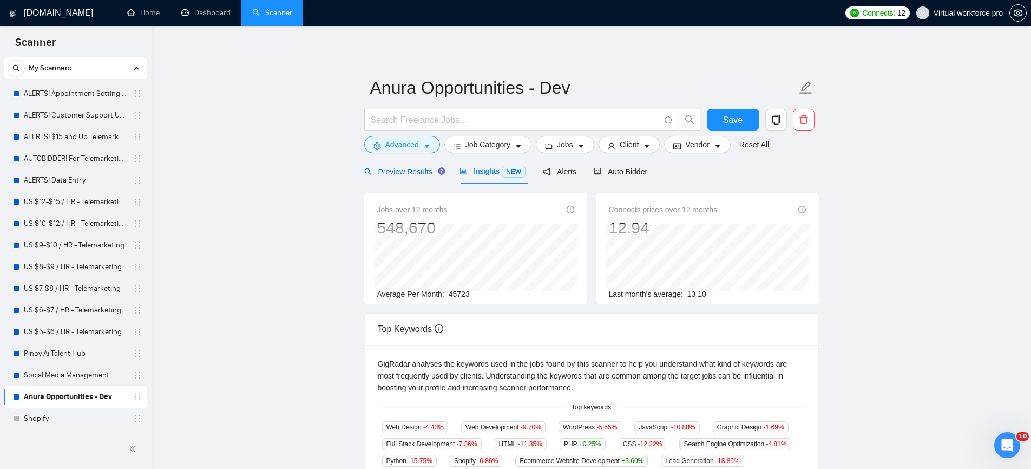
click at [420, 176] on div "Preview Results" at bounding box center [403, 172] width 78 height 12
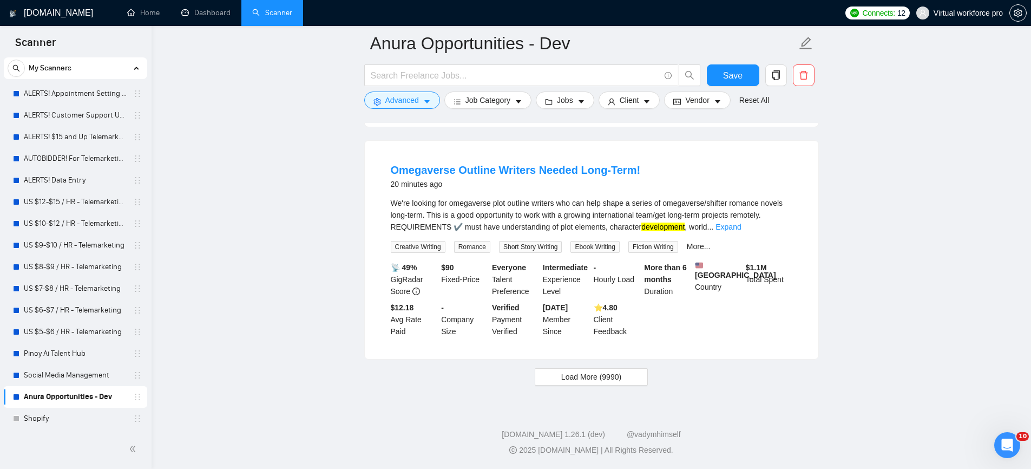
scroll to position [2244, 0]
click at [595, 379] on span "Load More (9990)" at bounding box center [591, 377] width 60 height 12
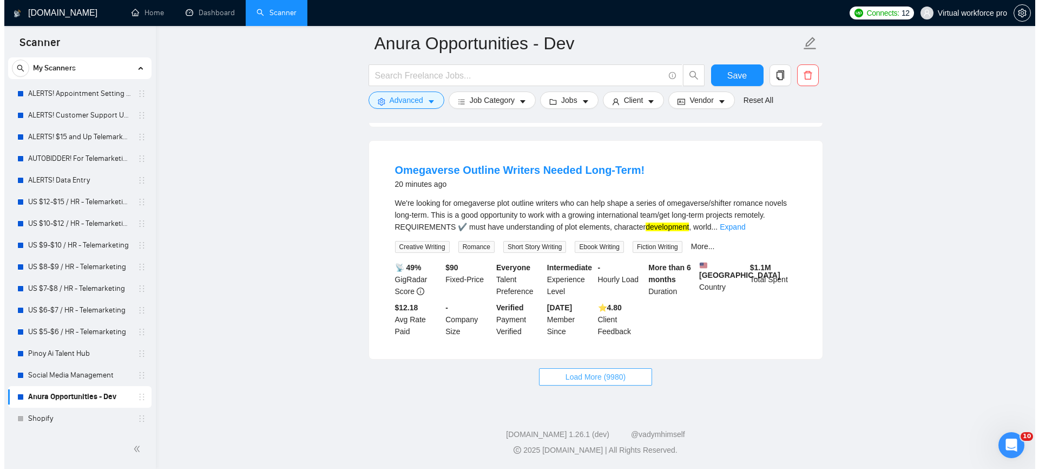
scroll to position [4634, 0]
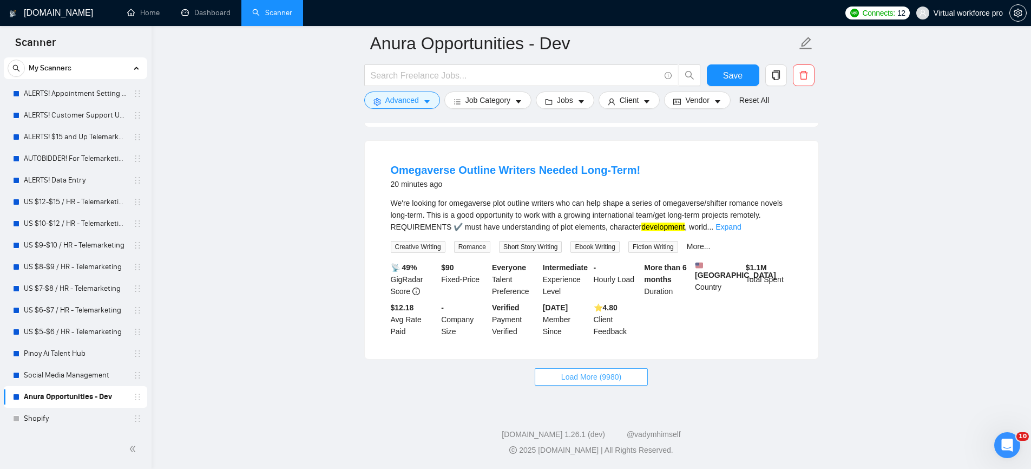
click at [586, 374] on span "Load More (9980)" at bounding box center [591, 377] width 60 height 12
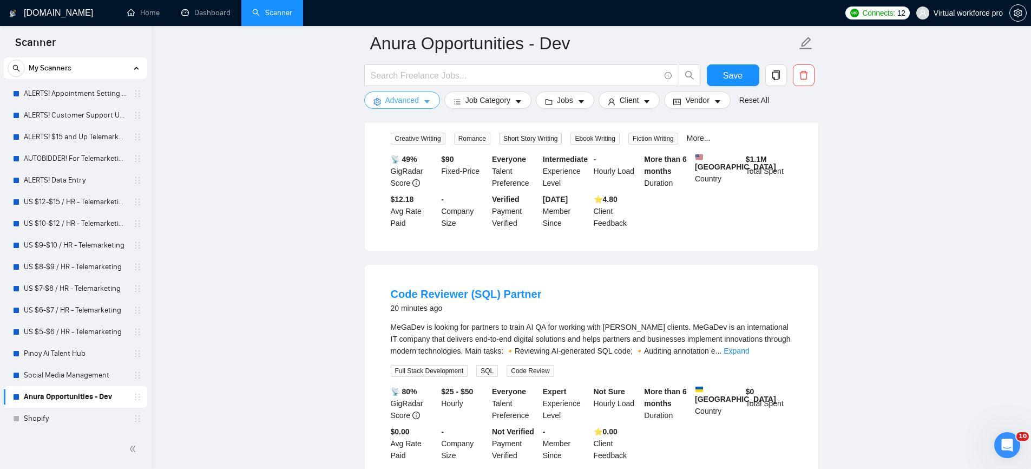
click at [420, 105] on button "Advanced" at bounding box center [402, 99] width 76 height 17
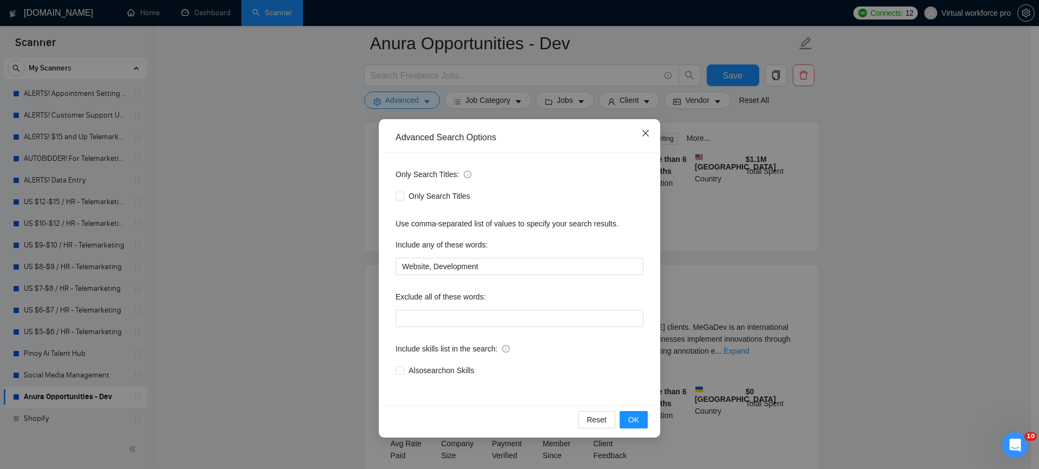
click at [647, 138] on span "Close" at bounding box center [645, 133] width 29 height 29
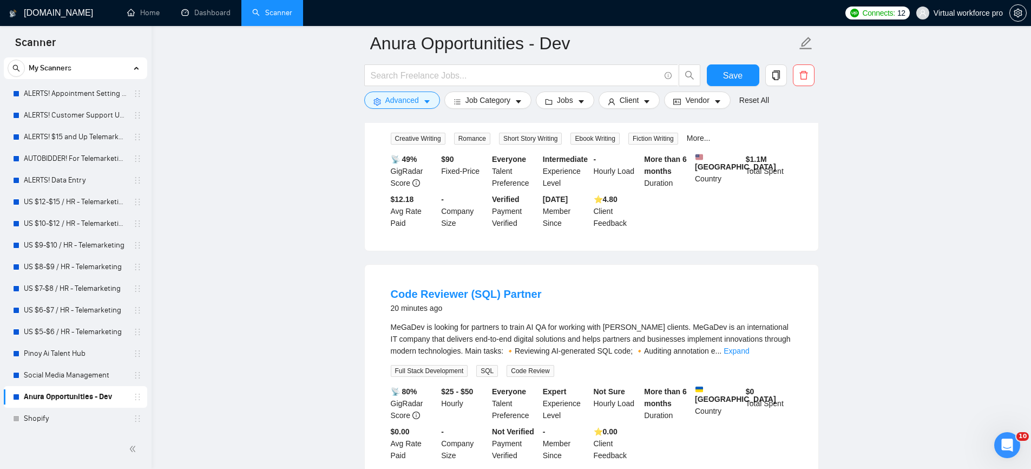
click at [491, 109] on form "Anura Opportunities - Dev Save Advanced Job Category Jobs Client Vendor Reset A…" at bounding box center [591, 70] width 454 height 88
click at [491, 107] on button "Job Category" at bounding box center [487, 99] width 87 height 17
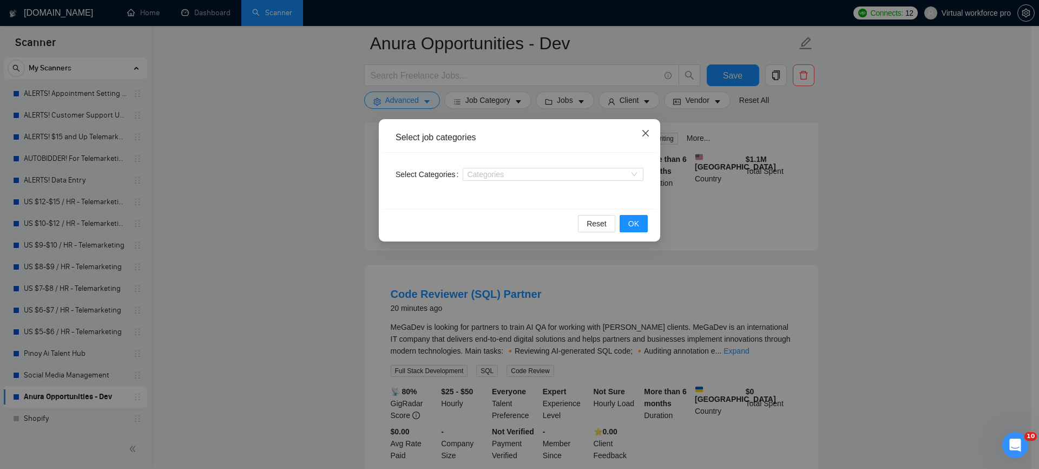
click at [642, 129] on icon "close" at bounding box center [645, 133] width 9 height 9
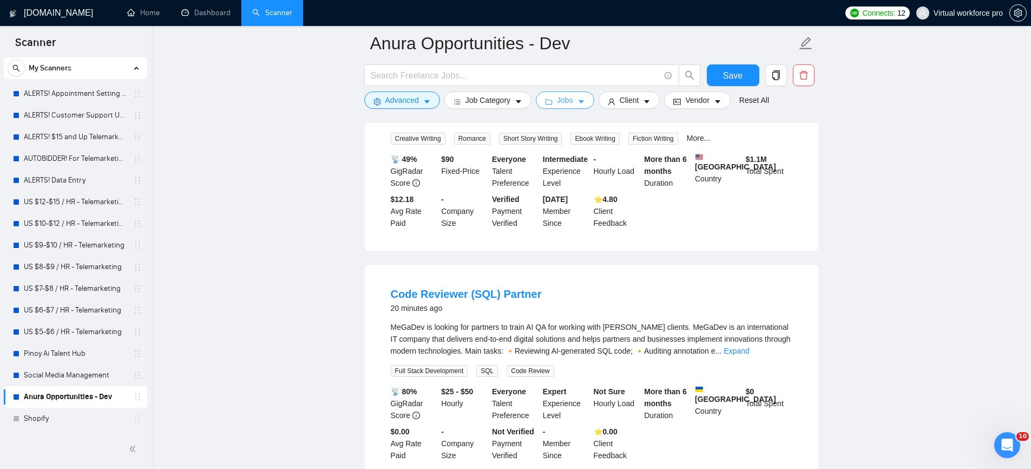
click at [584, 104] on icon "caret-down" at bounding box center [581, 102] width 8 height 8
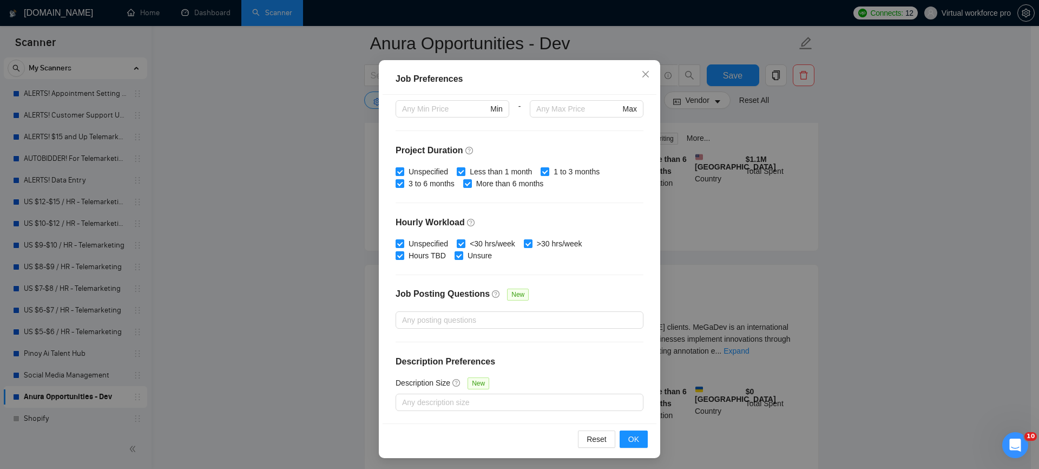
scroll to position [64, 0]
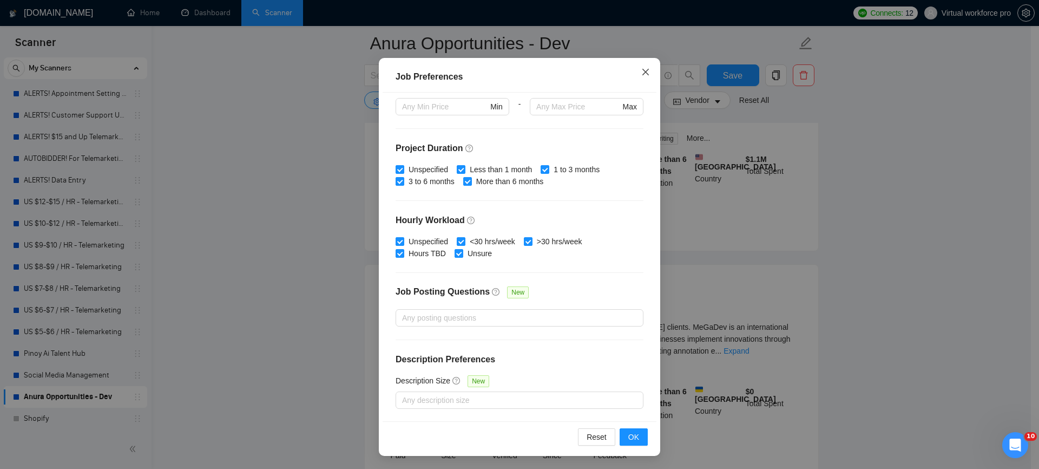
click at [646, 74] on span "Close" at bounding box center [645, 72] width 29 height 29
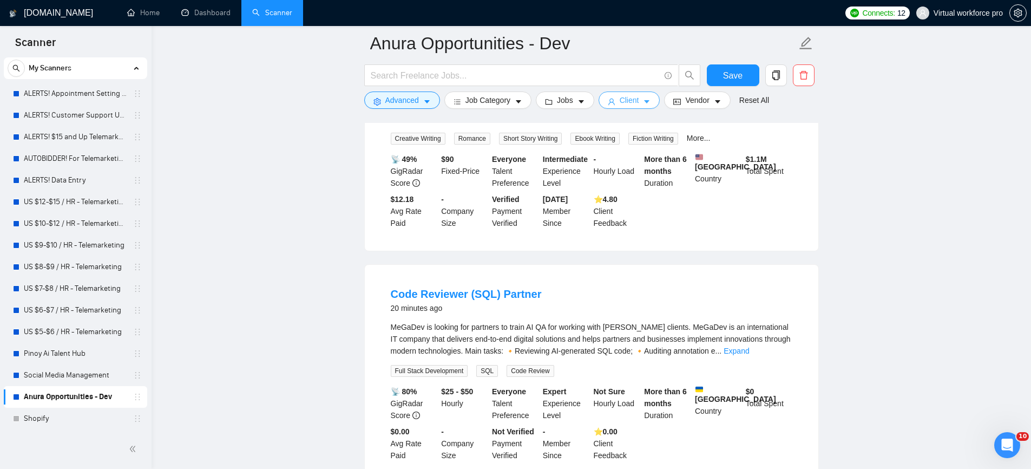
click at [638, 104] on span "Client" at bounding box center [628, 100] width 19 height 12
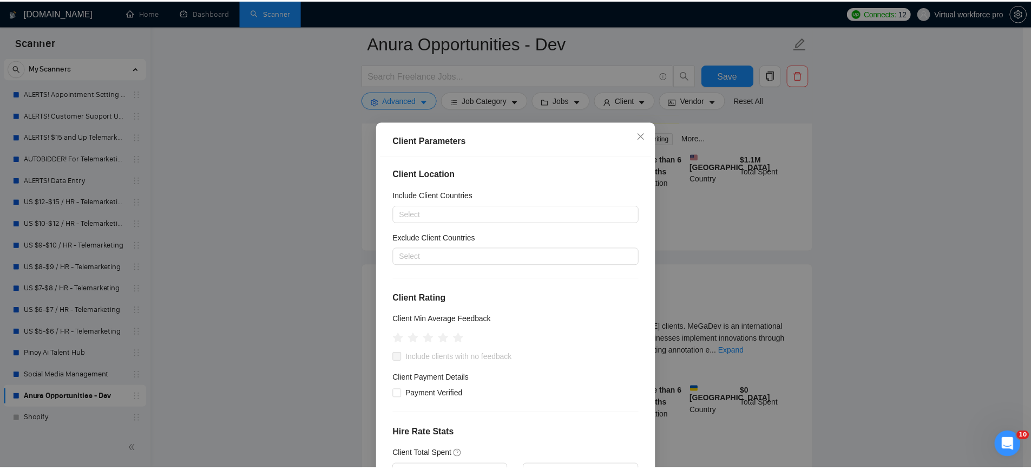
scroll to position [0, 0]
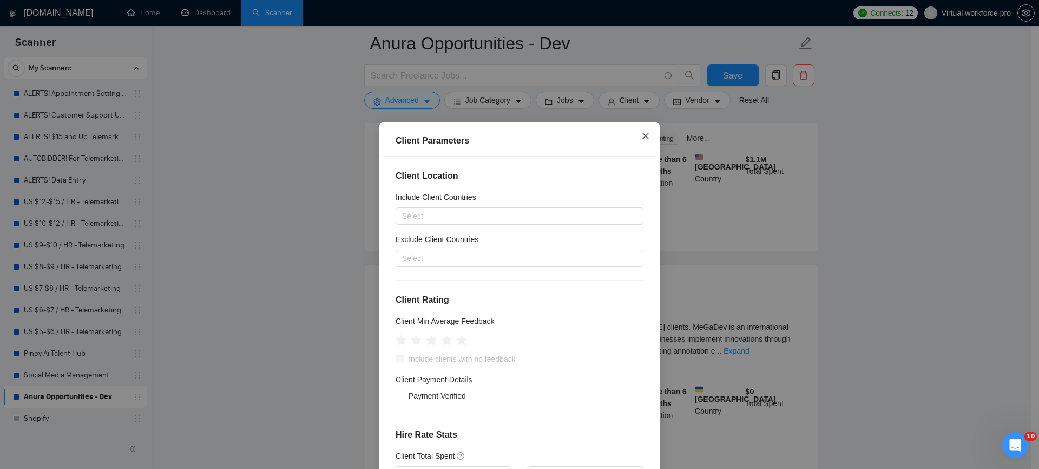
click at [649, 135] on span "Close" at bounding box center [645, 136] width 29 height 29
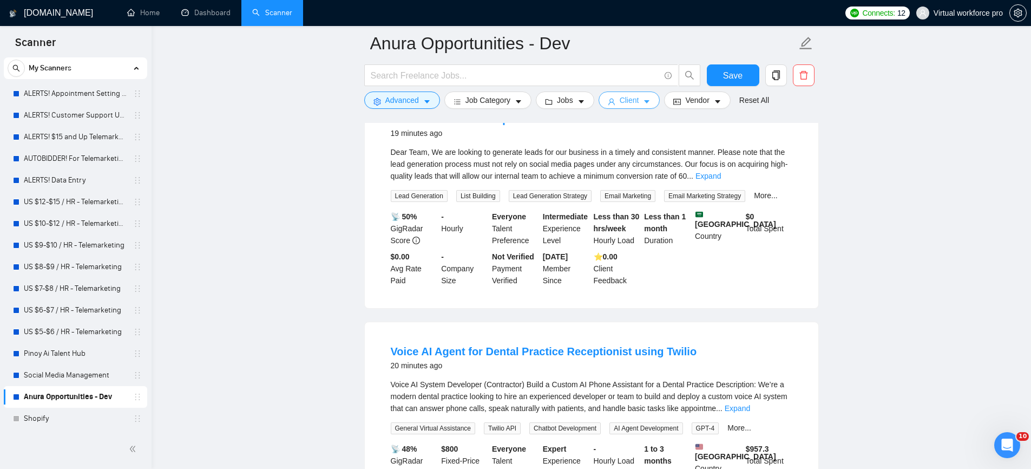
scroll to position [4108, 0]
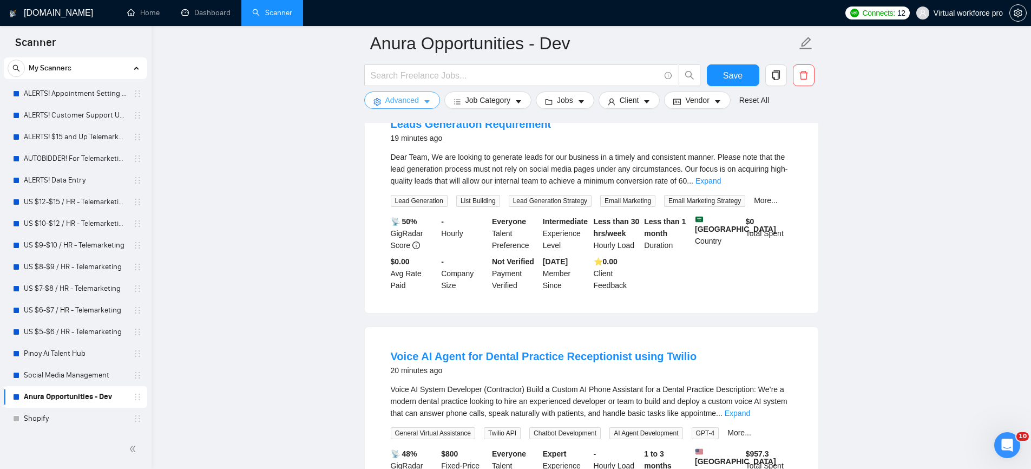
click at [405, 106] on span "Advanced" at bounding box center [402, 100] width 34 height 12
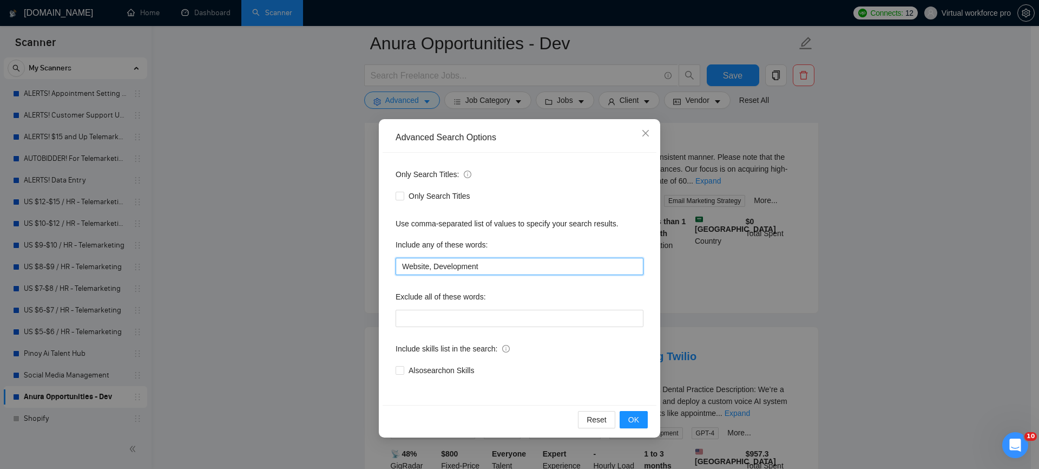
click at [445, 260] on input "Website, Development" at bounding box center [519, 266] width 248 height 17
click at [500, 264] on input "Website, Development" at bounding box center [519, 266] width 248 height 17
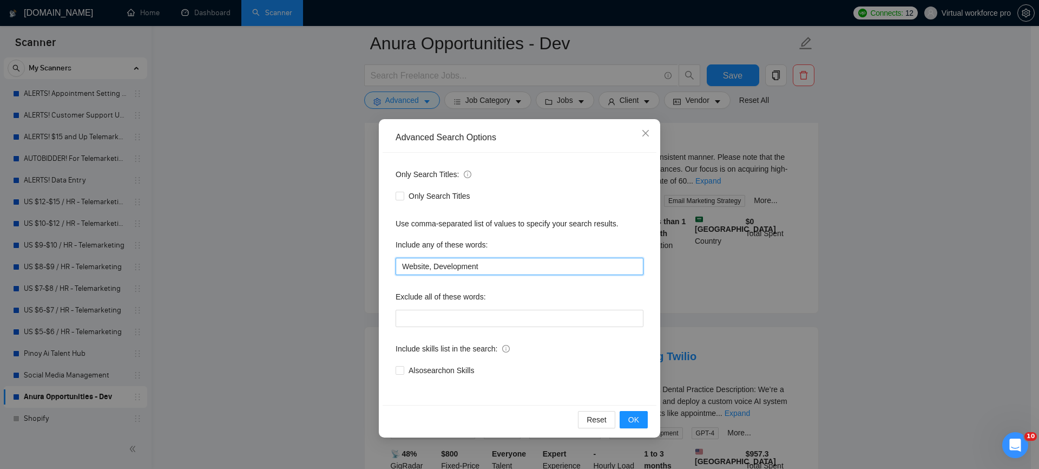
click at [500, 264] on input "Website, Development" at bounding box center [519, 266] width 248 height 17
drag, startPoint x: 496, startPoint y: 246, endPoint x: 388, endPoint y: 243, distance: 107.7
click at [388, 243] on div "Only Search Titles: Only Search Titles Use comma-separated list of values to sp…" at bounding box center [519, 279] width 274 height 252
click at [505, 243] on div "Include any of these words:" at bounding box center [519, 247] width 248 height 22
click at [636, 421] on span "OK" at bounding box center [633, 419] width 11 height 12
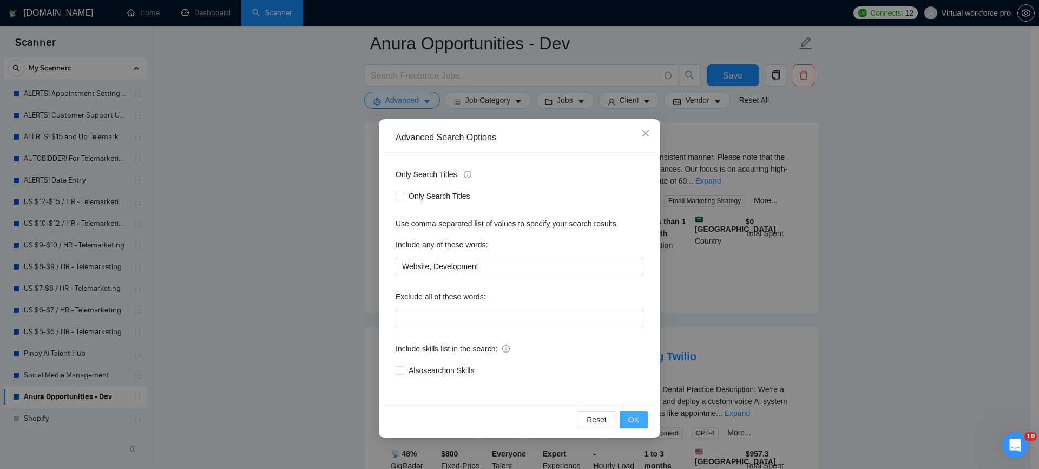
click at [636, 421] on div "Reset OK" at bounding box center [519, 419] width 274 height 29
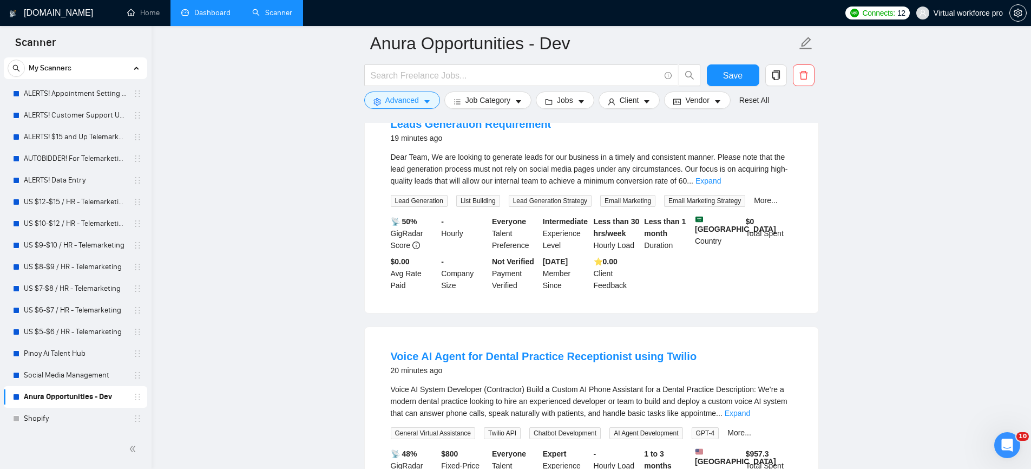
click at [202, 14] on link "Dashboard" at bounding box center [205, 12] width 49 height 9
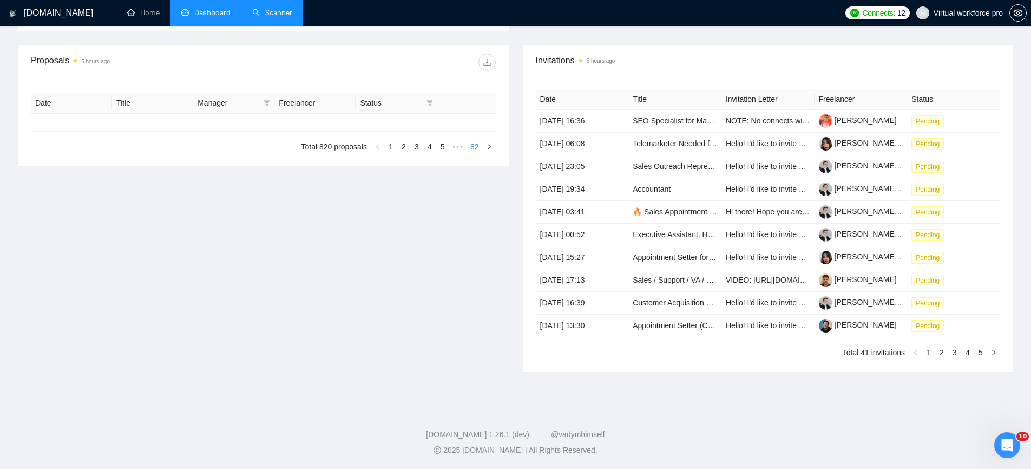
type input "[DATE]"
